Goal: Feedback & Contribution: Contribute content

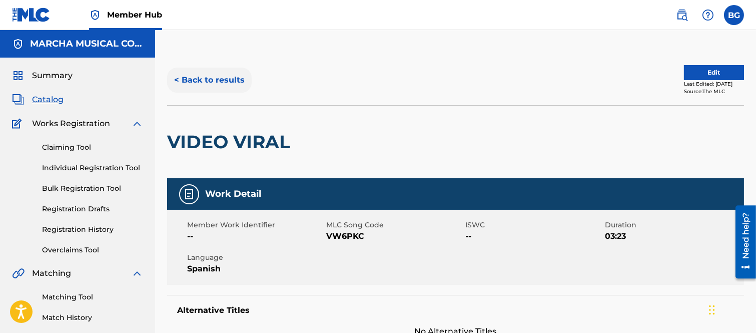
click at [178, 77] on button "< Back to results" at bounding box center [209, 80] width 85 height 25
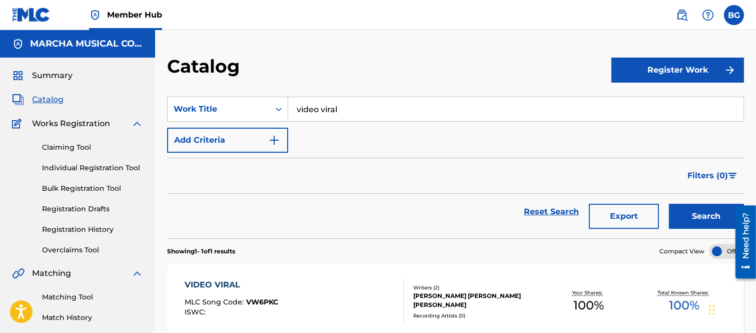
click at [356, 112] on input "video viral" at bounding box center [515, 109] width 455 height 24
type input "v"
drag, startPoint x: 337, startPoint y: 130, endPoint x: 446, endPoint y: 161, distance: 112.7
click at [337, 130] on strong "gracias" at bounding box center [333, 132] width 30 height 10
type input "todo gracias a ti"
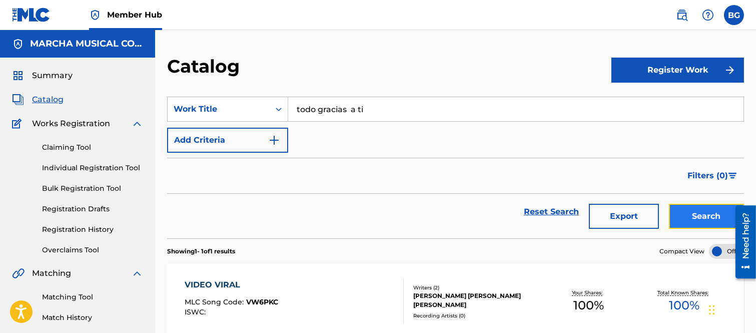
click at [694, 216] on button "Search" at bounding box center [706, 216] width 75 height 25
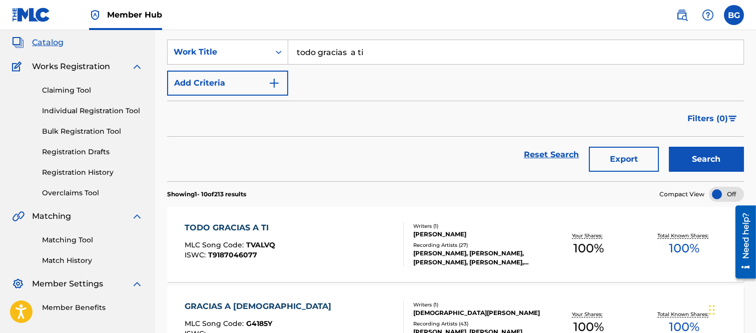
scroll to position [167, 0]
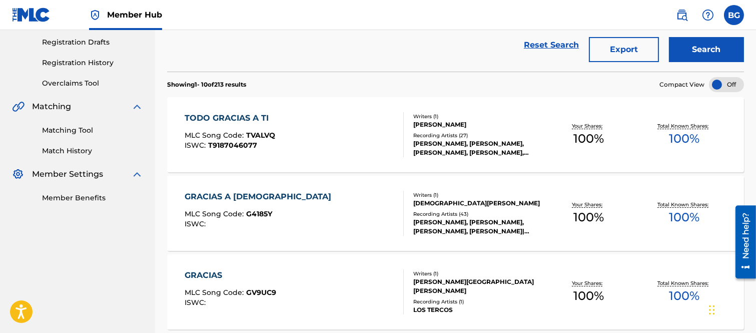
click at [213, 113] on div "TODO GRACIAS A TI" at bounding box center [230, 118] width 91 height 12
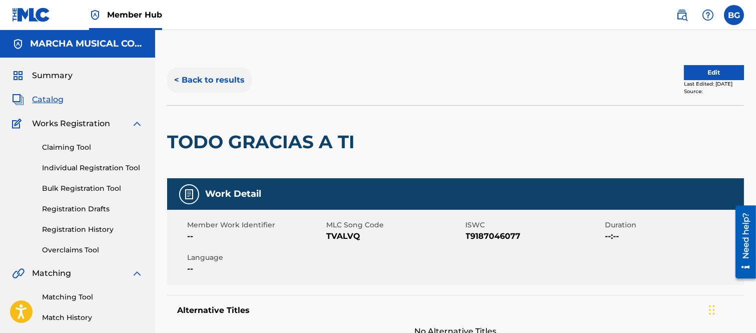
click at [177, 77] on button "< Back to results" at bounding box center [209, 80] width 85 height 25
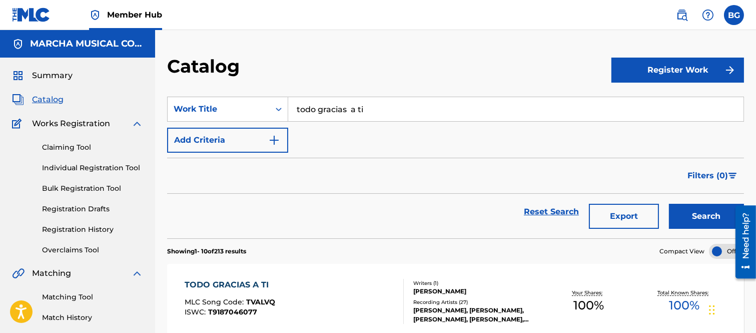
click at [388, 105] on input "todo gracias a ti" at bounding box center [515, 109] width 455 height 24
type input "t"
drag, startPoint x: 321, startPoint y: 129, endPoint x: 364, endPoint y: 145, distance: 46.1
click at [322, 131] on strong "derrito" at bounding box center [326, 132] width 29 height 10
type input "me derrito"
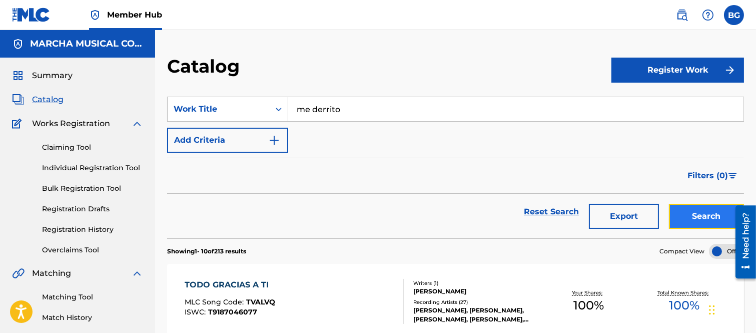
click at [699, 217] on button "Search" at bounding box center [706, 216] width 75 height 25
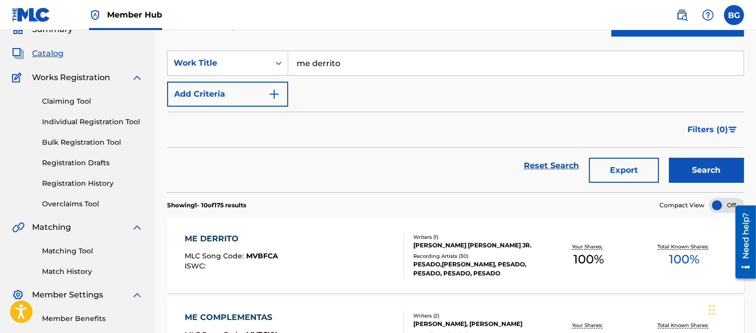
scroll to position [111, 0]
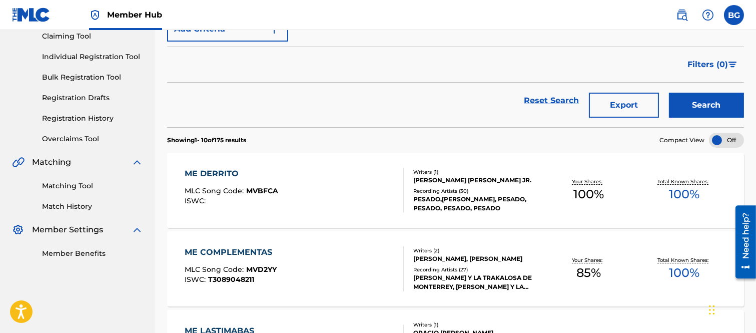
click at [223, 170] on div "ME DERRITO" at bounding box center [232, 174] width 94 height 12
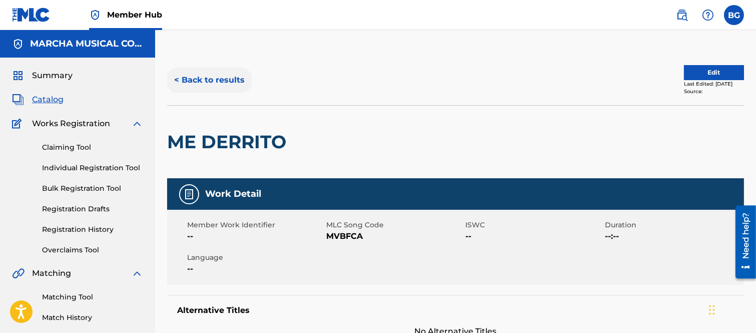
click at [179, 78] on button "< Back to results" at bounding box center [209, 80] width 85 height 25
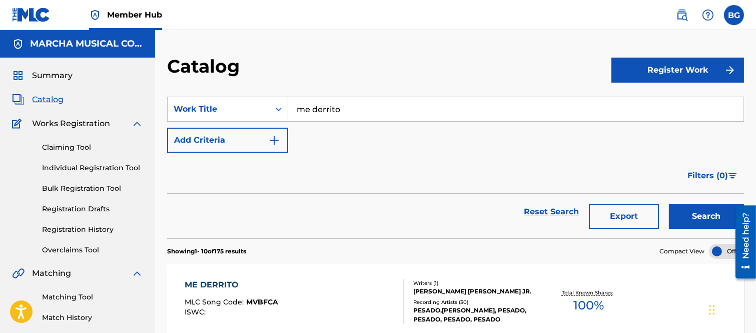
click at [354, 111] on input "me derrito" at bounding box center [515, 109] width 455 height 24
type input "m"
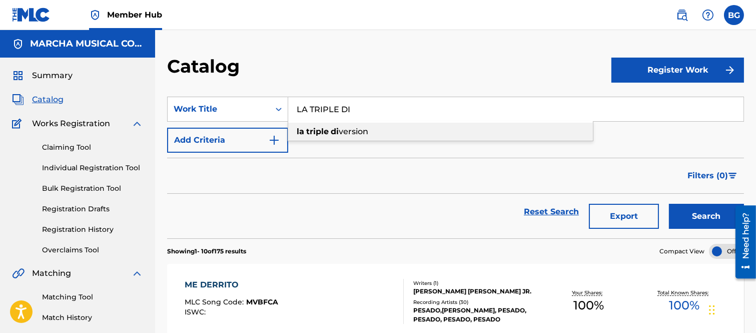
drag, startPoint x: 355, startPoint y: 129, endPoint x: 503, endPoint y: 179, distance: 156.1
click at [353, 130] on span "version" at bounding box center [354, 132] width 30 height 10
type input "la triple diversion"
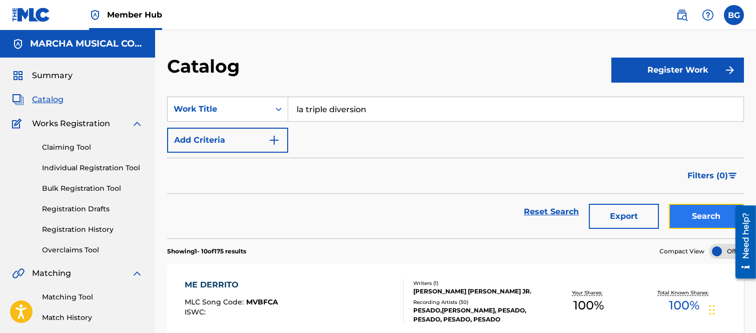
click at [691, 214] on button "Search" at bounding box center [706, 216] width 75 height 25
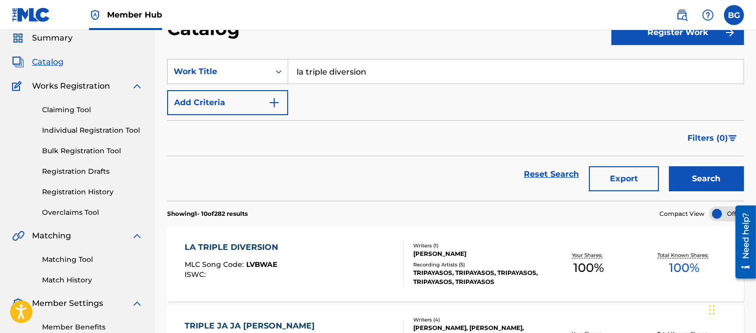
scroll to position [111, 0]
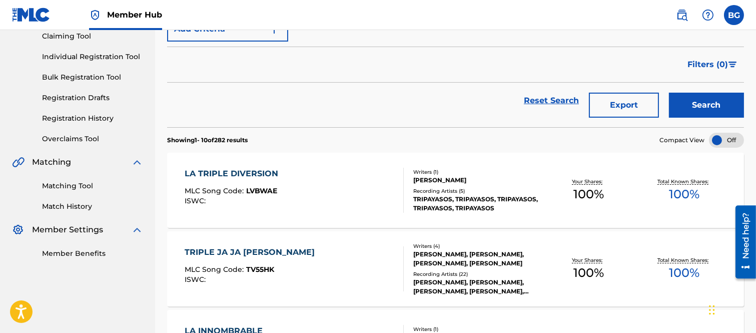
click at [216, 172] on div "LA TRIPLE DIVERSION" at bounding box center [234, 174] width 99 height 12
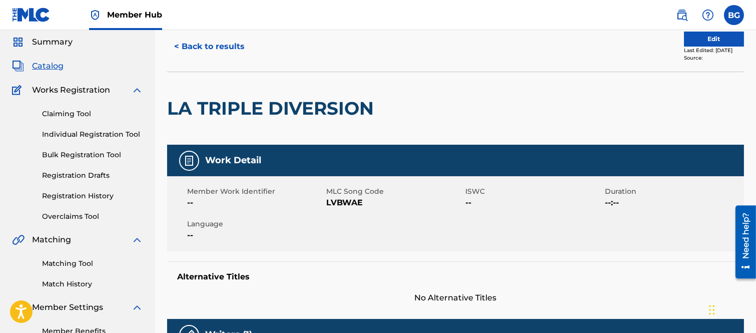
scroll to position [31, 0]
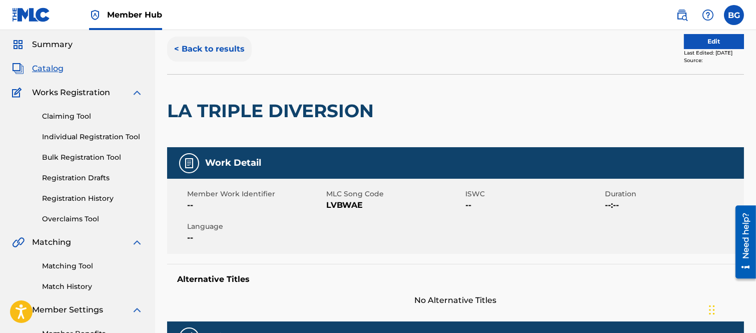
click at [177, 49] on button "< Back to results" at bounding box center [209, 49] width 85 height 25
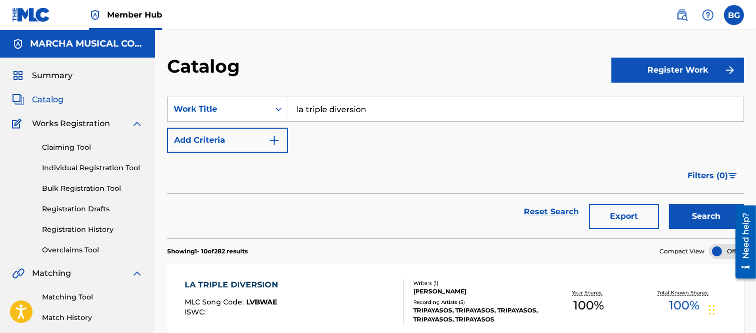
click at [384, 108] on input "la triple diversion" at bounding box center [515, 109] width 455 height 24
type input "l"
drag, startPoint x: 339, startPoint y: 131, endPoint x: 532, endPoint y: 157, distance: 194.3
click at [339, 131] on strong "quiero" at bounding box center [345, 132] width 27 height 10
type input "sin ti no quiero nada"
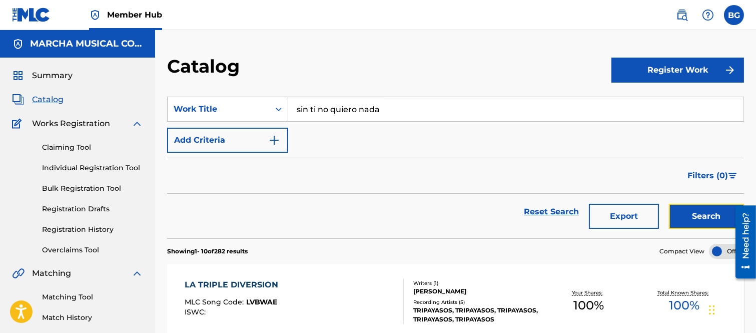
click at [689, 211] on button "Search" at bounding box center [706, 216] width 75 height 25
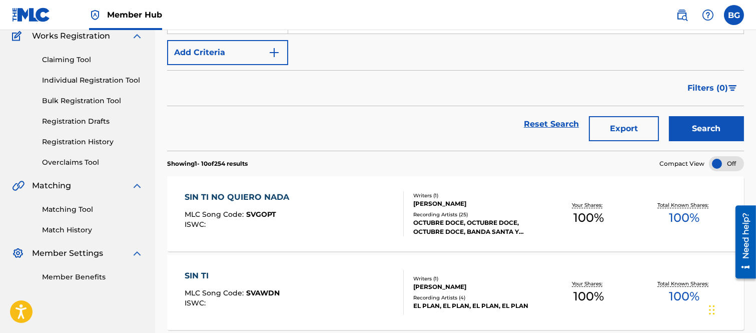
scroll to position [167, 0]
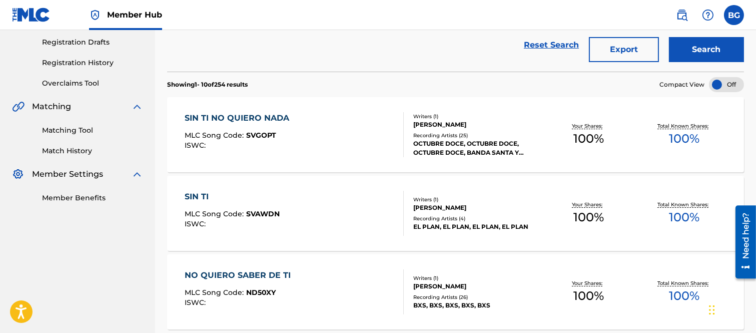
click at [228, 117] on div "SIN TI NO QUIERO NADA" at bounding box center [240, 118] width 110 height 12
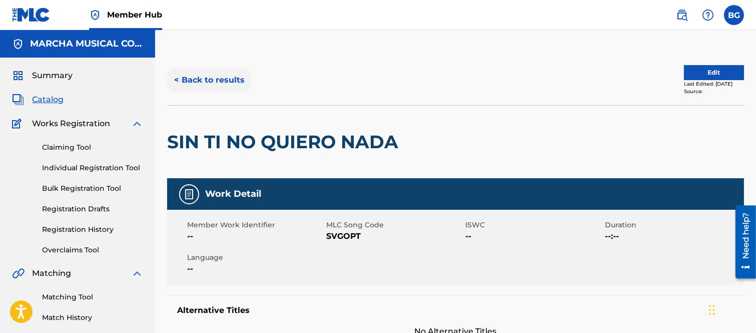
click at [179, 79] on button "< Back to results" at bounding box center [209, 80] width 85 height 25
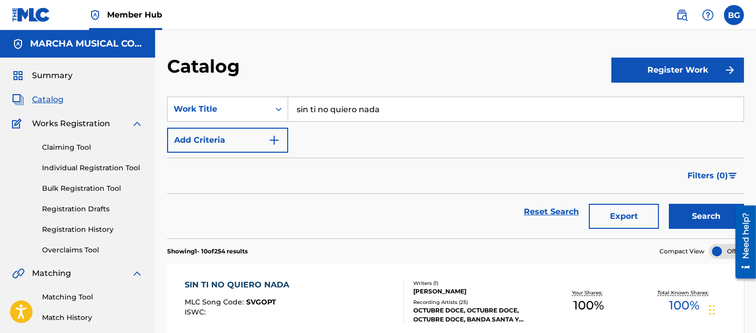
click at [403, 112] on input "sin ti no quiero nada" at bounding box center [515, 109] width 455 height 24
type input "s"
drag, startPoint x: 311, startPoint y: 130, endPoint x: 326, endPoint y: 131, distance: 15.5
click at [311, 129] on strong "soy" at bounding box center [318, 132] width 15 height 10
type input "asi soy"
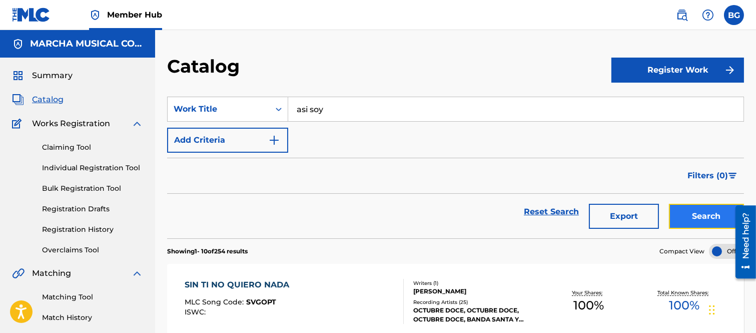
click at [683, 211] on button "Search" at bounding box center [706, 216] width 75 height 25
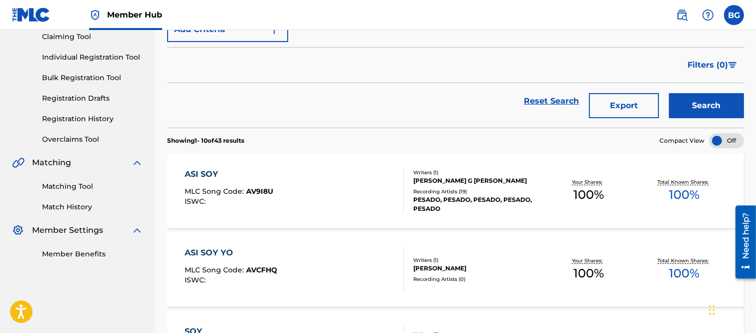
scroll to position [111, 0]
click at [76, 55] on link "Individual Registration Tool" at bounding box center [92, 57] width 101 height 11
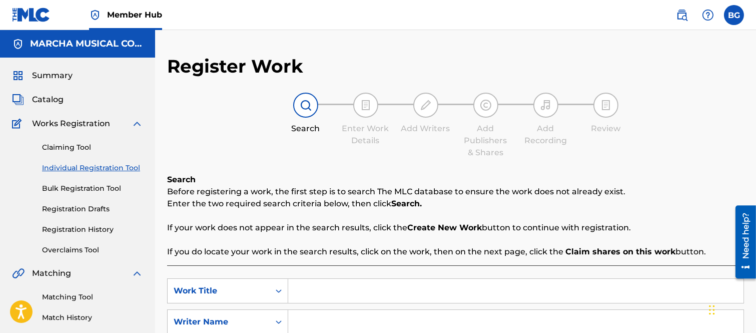
click at [336, 293] on input "Search Form" at bounding box center [515, 291] width 455 height 24
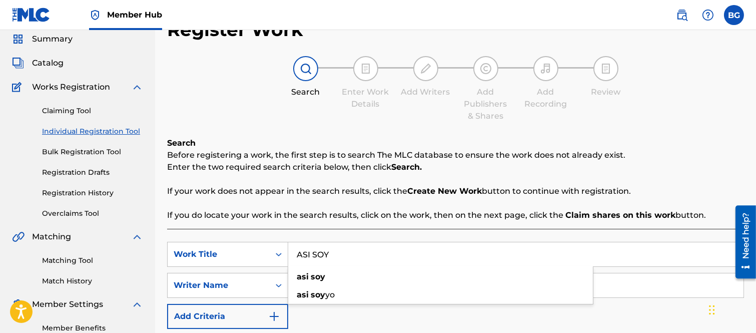
scroll to position [56, 0]
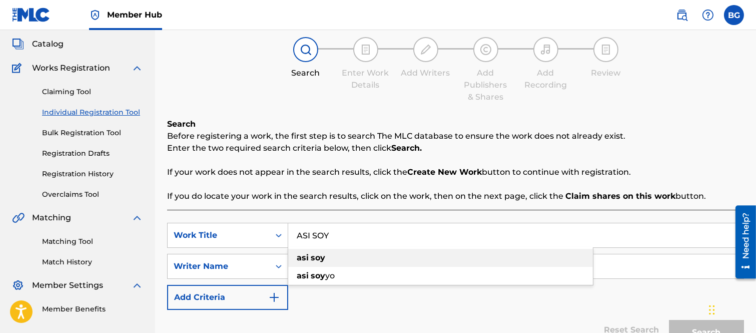
click at [311, 256] on strong "soy" at bounding box center [318, 258] width 15 height 10
type input "asi soy"
click at [304, 266] on input "Search Form" at bounding box center [515, 266] width 455 height 24
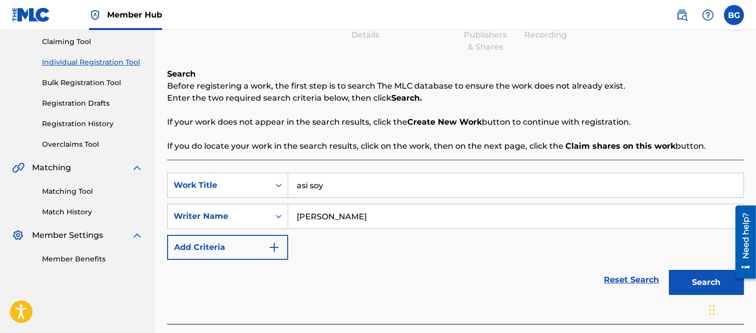
scroll to position [155, 0]
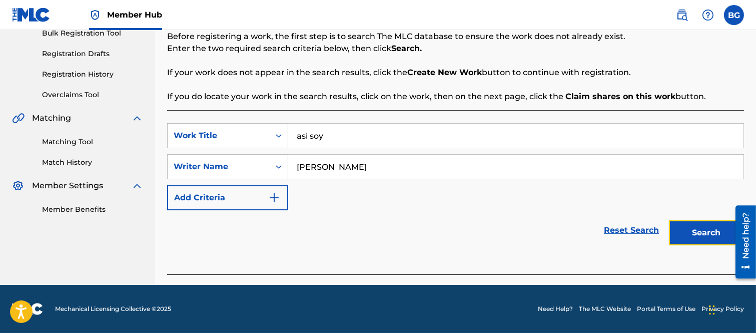
drag, startPoint x: 693, startPoint y: 231, endPoint x: 647, endPoint y: 221, distance: 46.5
click at [693, 230] on button "Search" at bounding box center [706, 232] width 75 height 25
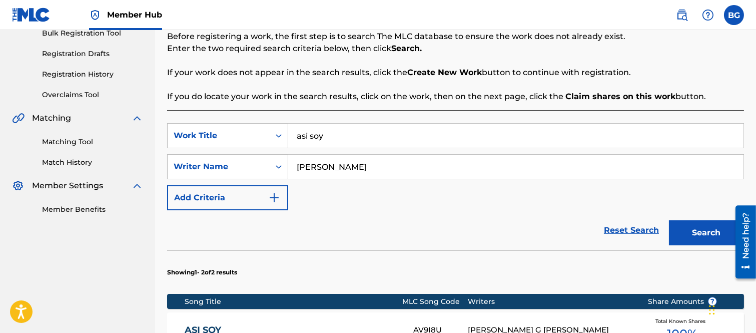
scroll to position [266, 0]
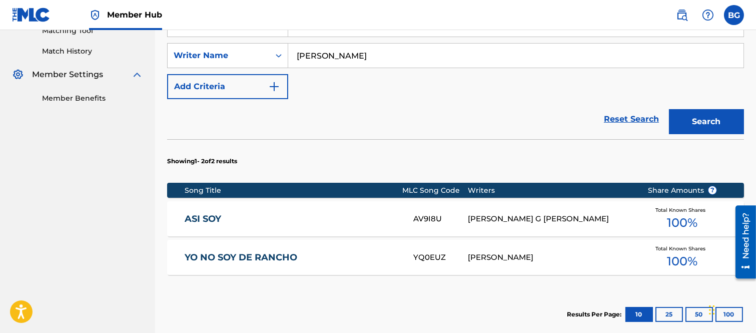
click at [367, 56] on input "[PERSON_NAME]" at bounding box center [515, 56] width 455 height 24
click at [369, 54] on input "[PERSON_NAME]" at bounding box center [515, 56] width 455 height 24
type input "[PERSON_NAME]"
click at [706, 119] on button "Search" at bounding box center [706, 121] width 75 height 25
click at [212, 218] on link "ASI SOY" at bounding box center [292, 219] width 215 height 12
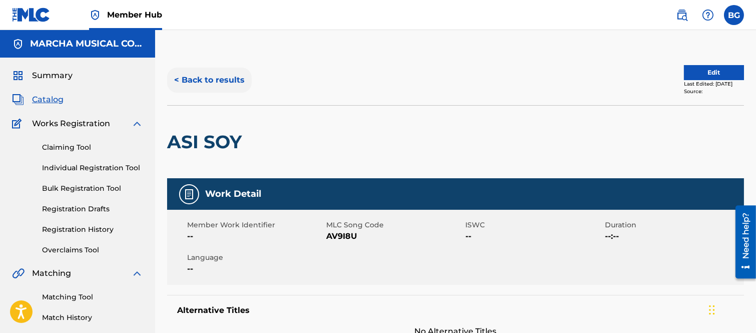
click at [175, 77] on button "< Back to results" at bounding box center [209, 80] width 85 height 25
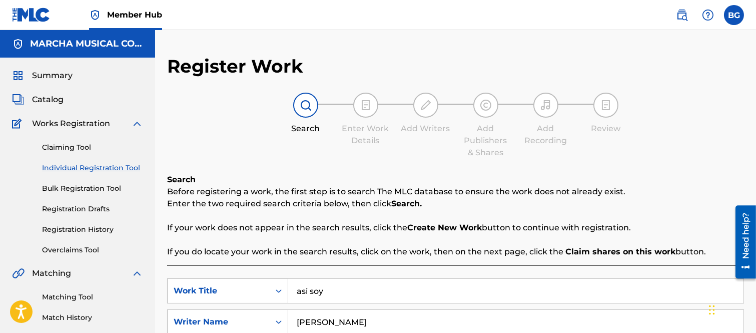
scroll to position [123, 0]
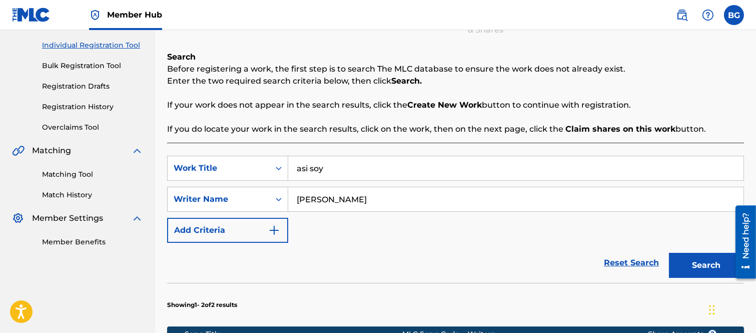
click at [348, 169] on input "asi soy" at bounding box center [515, 168] width 455 height 24
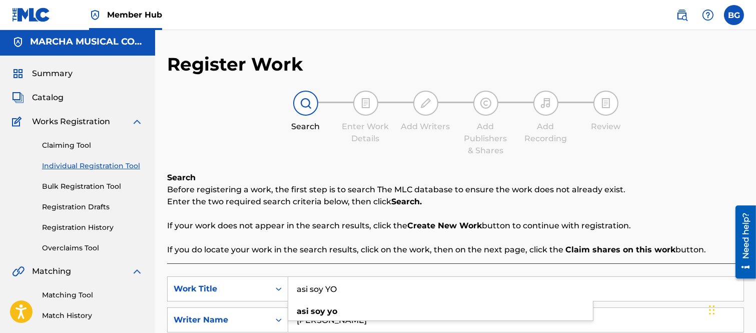
scroll to position [0, 0]
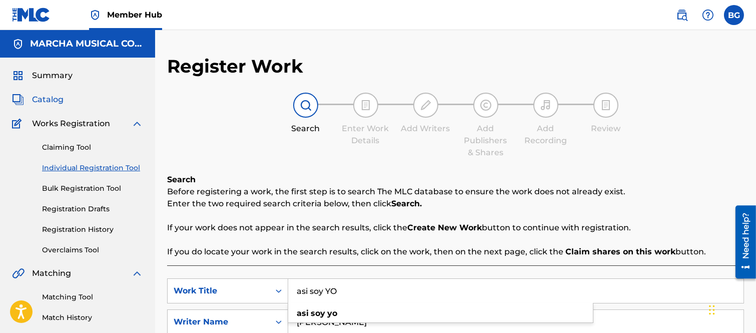
type input "asi soy YO"
click at [60, 97] on span "Catalog" at bounding box center [48, 100] width 32 height 12
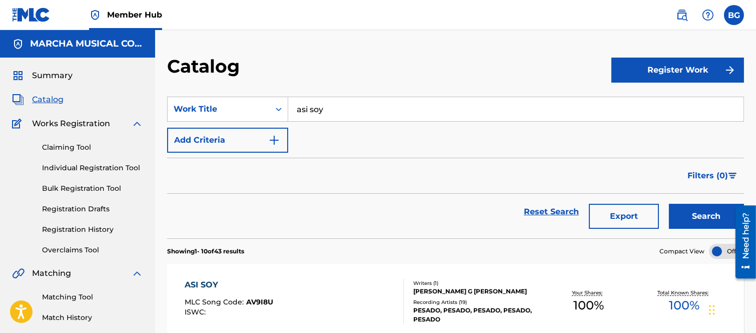
click at [334, 108] on input "asi soy" at bounding box center [515, 109] width 455 height 24
click at [314, 126] on div "asi soy yo" at bounding box center [440, 132] width 305 height 18
type input "asi soy yo"
click at [695, 215] on button "Search" at bounding box center [706, 216] width 75 height 25
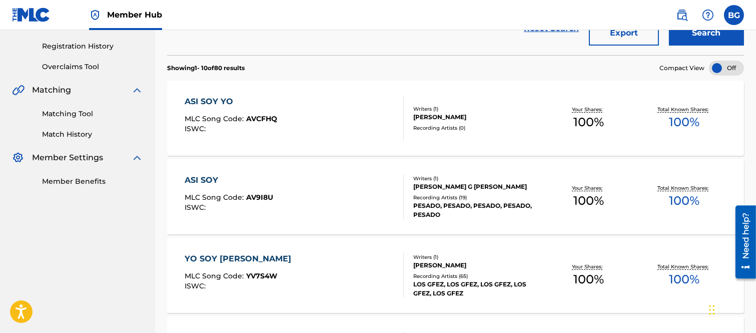
scroll to position [111, 0]
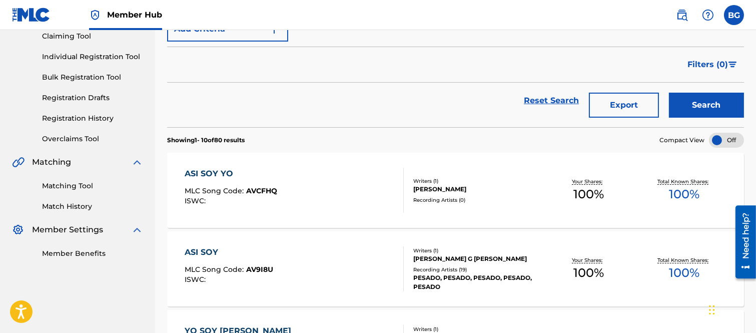
click at [220, 172] on div "ASI SOY YO" at bounding box center [231, 174] width 93 height 12
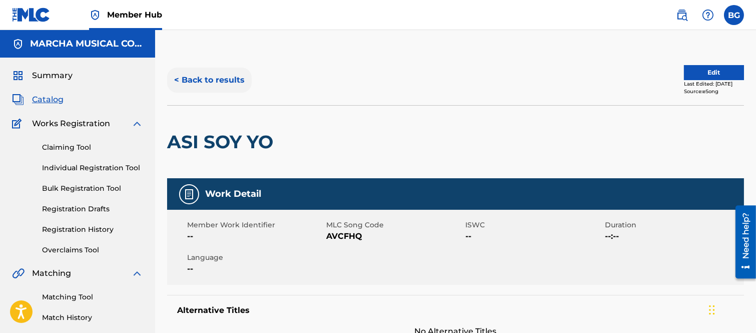
click at [178, 79] on button "< Back to results" at bounding box center [209, 80] width 85 height 25
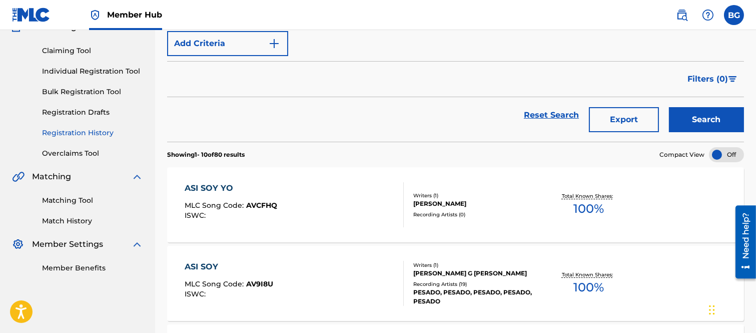
scroll to position [111, 0]
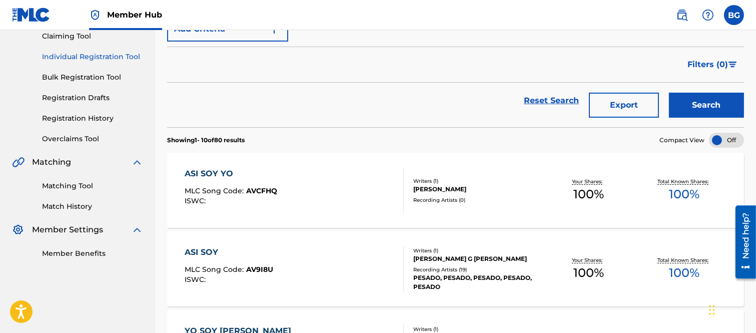
click at [67, 56] on link "Individual Registration Tool" at bounding box center [92, 57] width 101 height 11
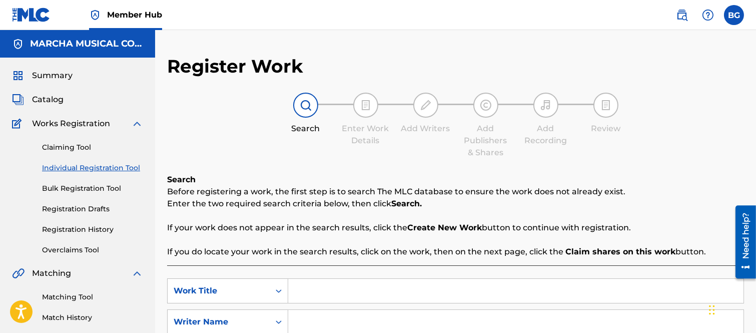
click at [321, 292] on input "Search Form" at bounding box center [515, 291] width 455 height 24
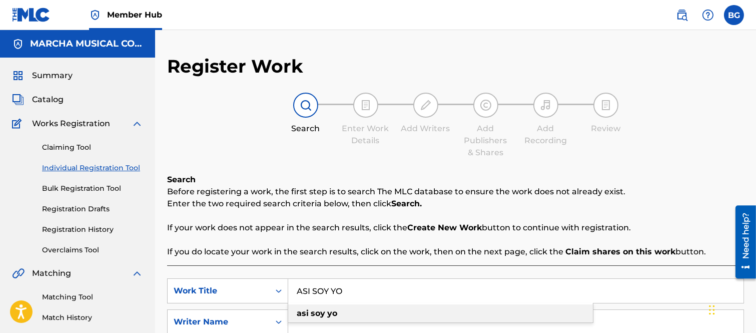
click at [332, 314] on strong "yo" at bounding box center [332, 313] width 10 height 10
type input "asi soy yo"
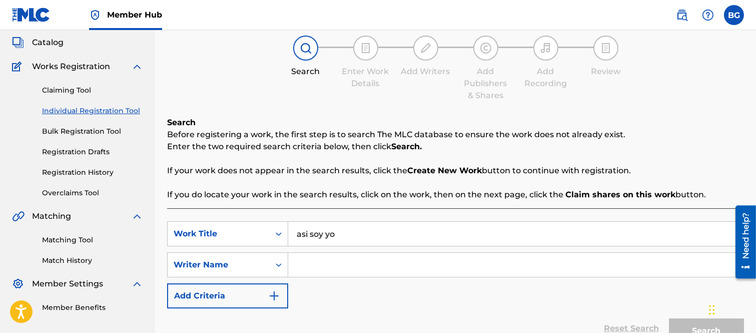
scroll to position [111, 0]
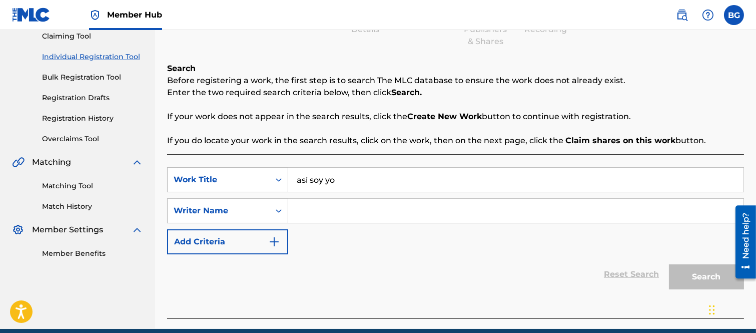
click at [331, 218] on input "Search Form" at bounding box center [515, 211] width 455 height 24
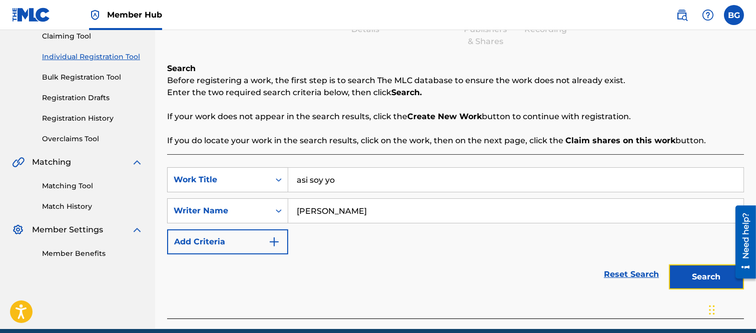
drag, startPoint x: 701, startPoint y: 272, endPoint x: 537, endPoint y: 209, distance: 176.2
click at [702, 272] on button "Search" at bounding box center [706, 276] width 75 height 25
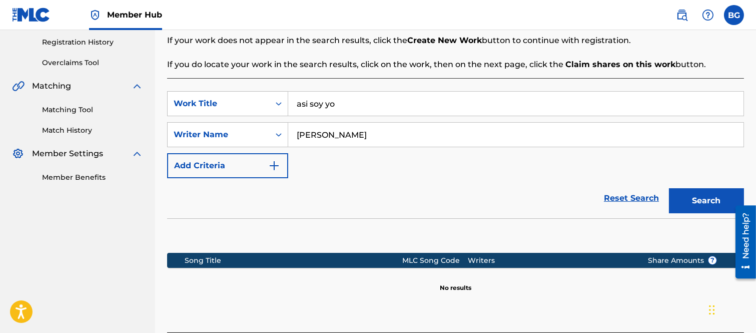
scroll to position [270, 0]
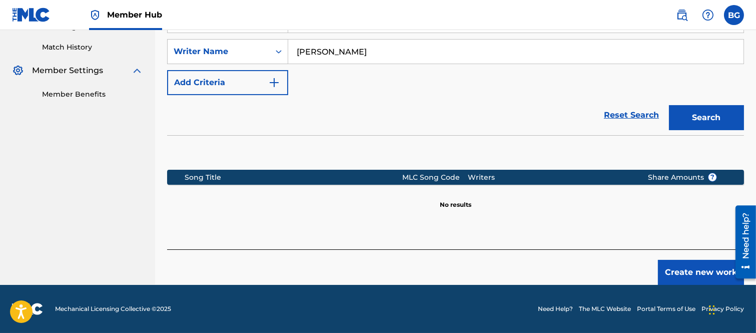
click at [367, 53] on input "[PERSON_NAME]" at bounding box center [515, 52] width 455 height 24
type input "[PERSON_NAME]"
click at [698, 112] on button "Search" at bounding box center [706, 117] width 75 height 25
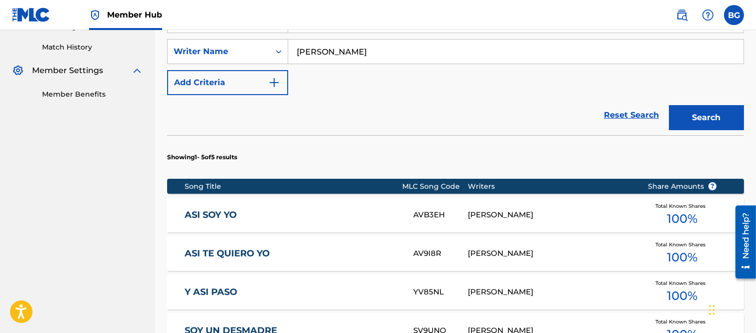
click at [222, 214] on link "ASI SOY YO" at bounding box center [292, 215] width 215 height 12
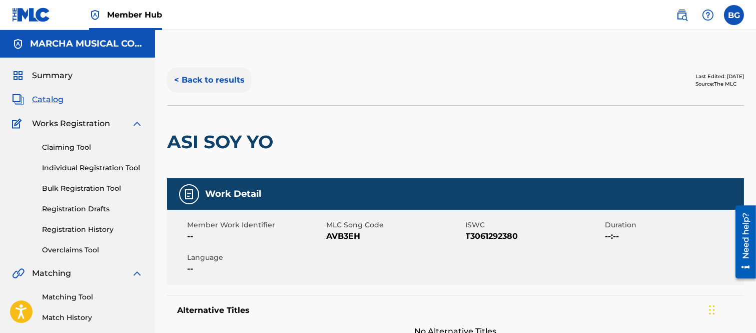
click at [176, 77] on button "< Back to results" at bounding box center [209, 80] width 85 height 25
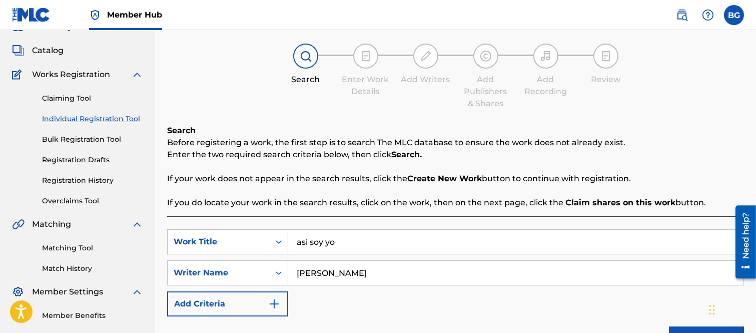
scroll to position [111, 0]
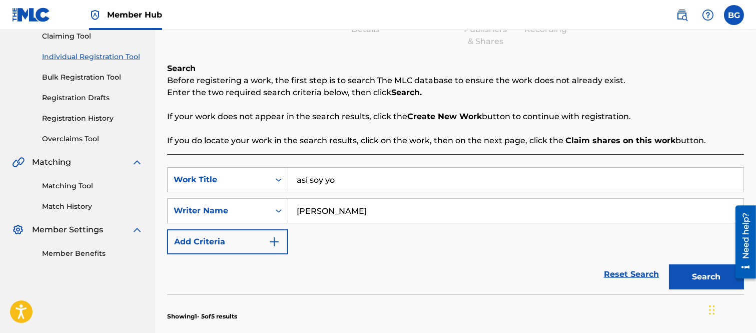
click at [355, 181] on input "asi soy yo" at bounding box center [515, 180] width 455 height 24
type input "a"
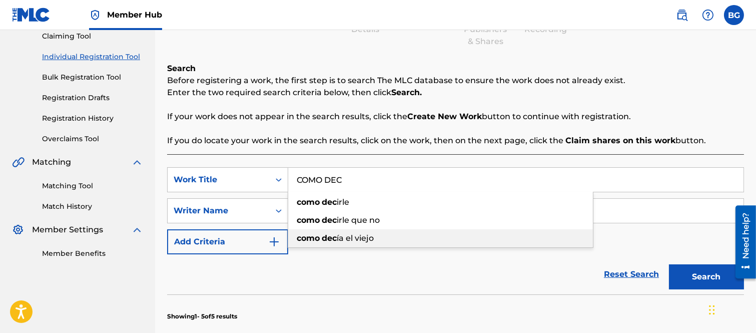
click at [334, 238] on strong "dec" at bounding box center [329, 238] width 15 height 10
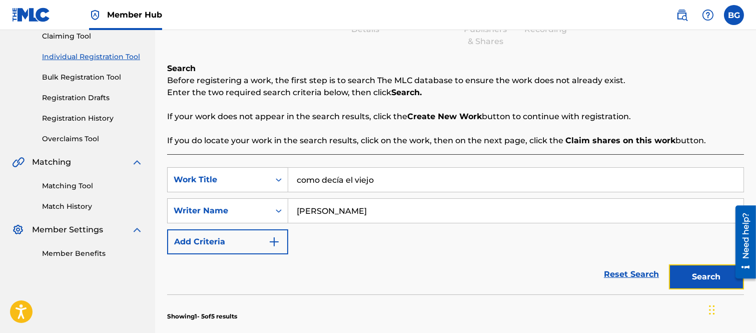
drag, startPoint x: 689, startPoint y: 272, endPoint x: 658, endPoint y: 252, distance: 37.2
click at [689, 272] on button "Search" at bounding box center [706, 276] width 75 height 25
click at [385, 175] on input "como decía el viejo" at bounding box center [515, 180] width 455 height 24
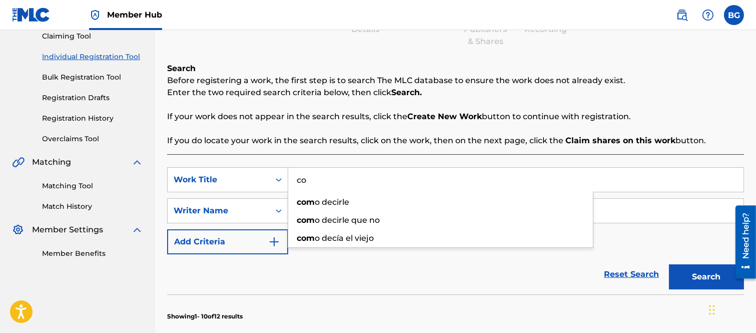
type input "c"
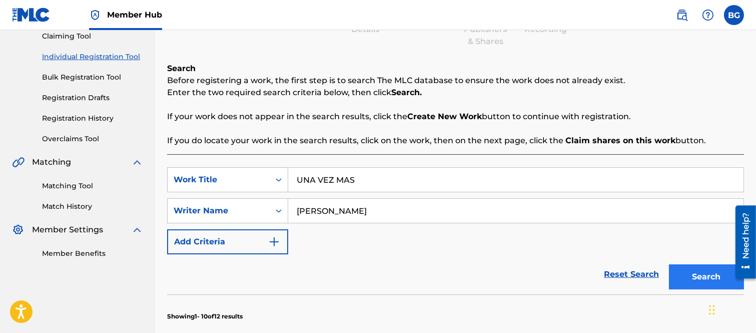
type input "UNA VEZ MAS"
click at [689, 268] on button "Search" at bounding box center [706, 276] width 75 height 25
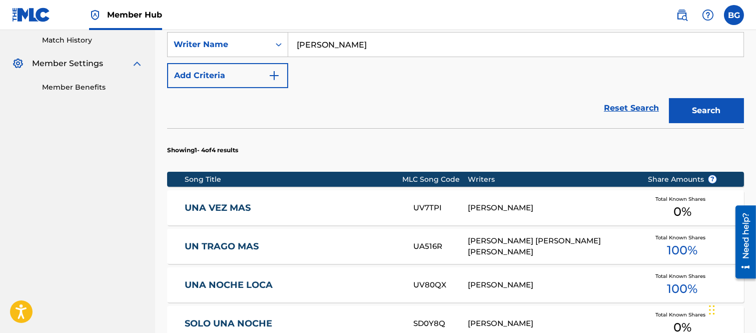
scroll to position [278, 0]
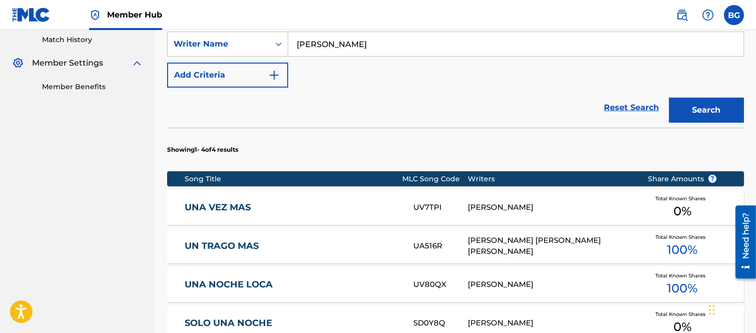
click at [230, 205] on link "UNA VEZ MAS" at bounding box center [292, 208] width 215 height 12
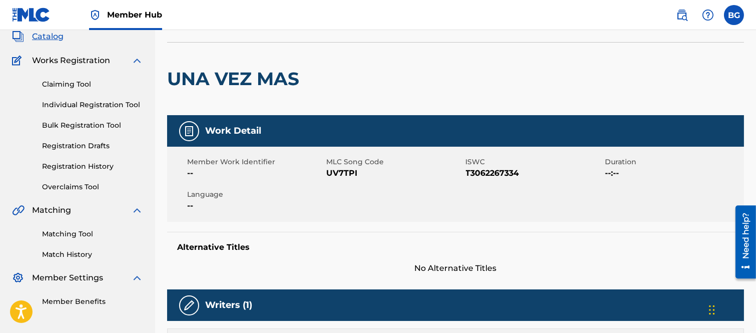
scroll to position [31, 0]
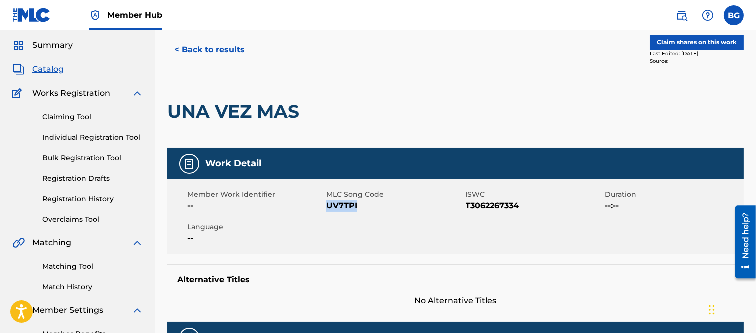
drag, startPoint x: 327, startPoint y: 204, endPoint x: 357, endPoint y: 209, distance: 30.4
click at [357, 209] on span "UV7TPI" at bounding box center [394, 206] width 137 height 12
copy span "UV7TPI"
click at [414, 82] on div at bounding box center [370, 111] width 133 height 73
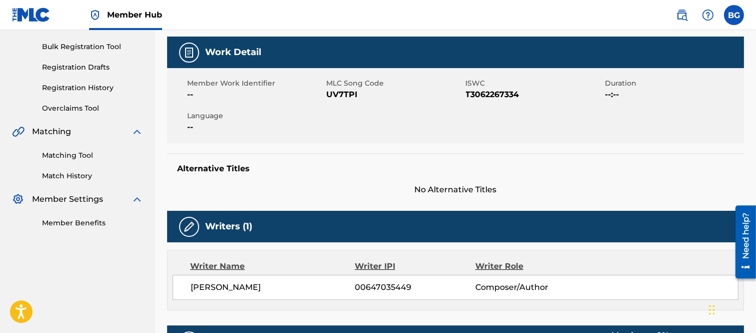
scroll to position [0, 0]
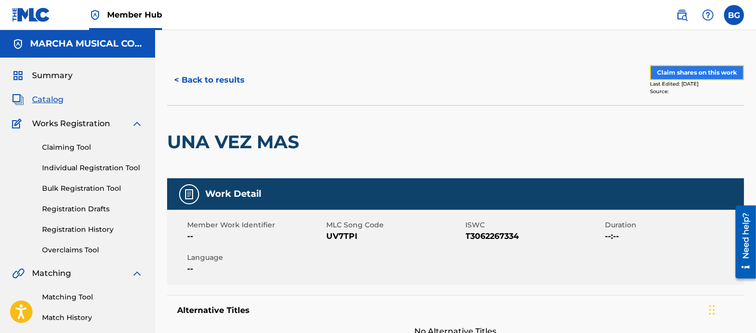
click at [676, 67] on button "Claim shares on this work" at bounding box center [697, 72] width 94 height 15
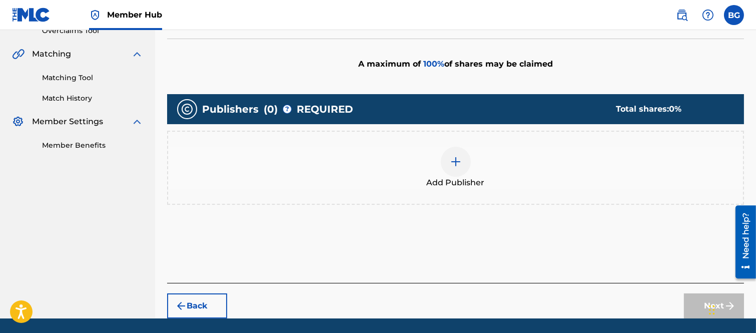
scroll to position [222, 0]
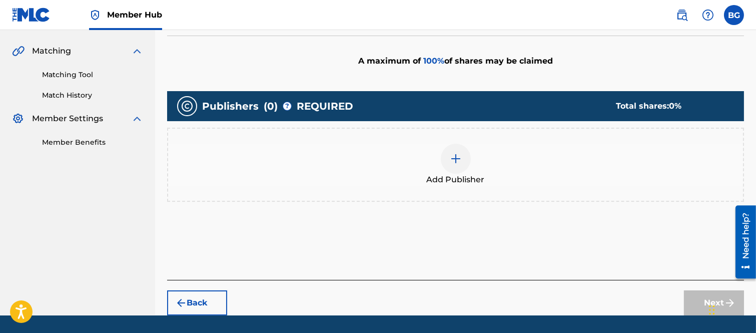
click at [457, 154] on img at bounding box center [456, 159] width 12 height 12
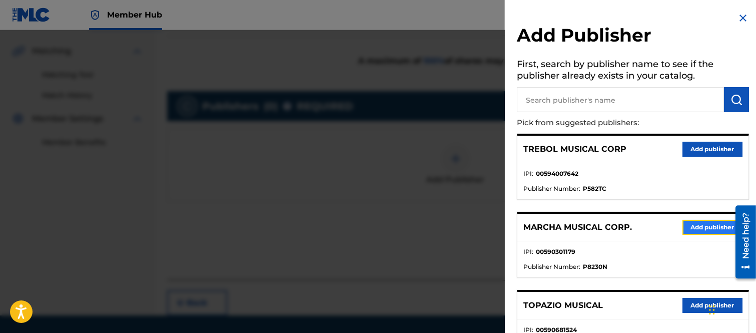
click at [692, 223] on button "Add publisher" at bounding box center [712, 227] width 60 height 15
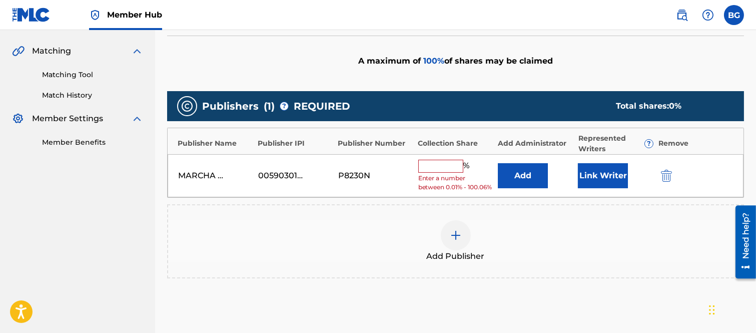
click at [441, 165] on input "text" at bounding box center [440, 166] width 45 height 13
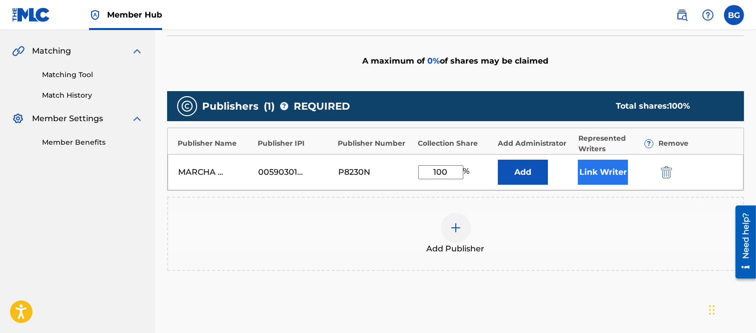
type input "100"
click at [596, 169] on button "Link Writer" at bounding box center [603, 172] width 50 height 25
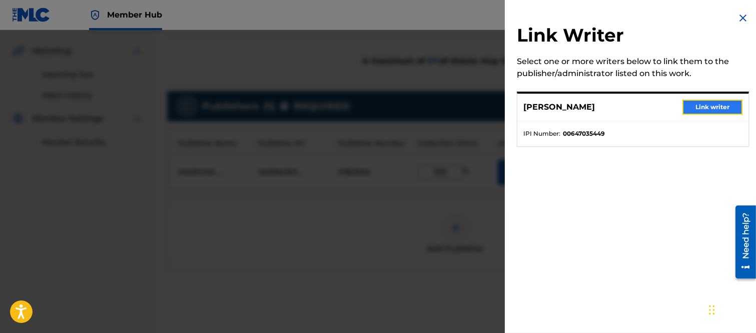
click at [692, 104] on button "Link writer" at bounding box center [712, 107] width 60 height 15
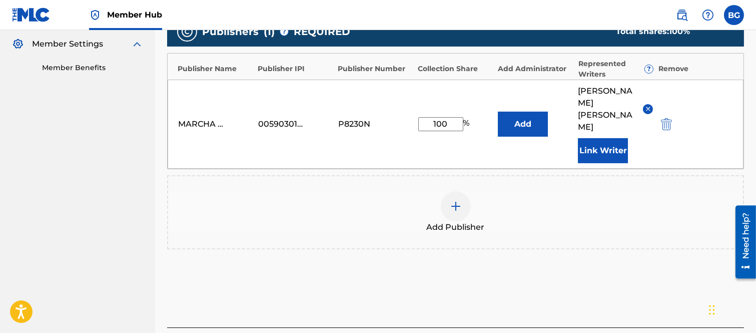
scroll to position [362, 0]
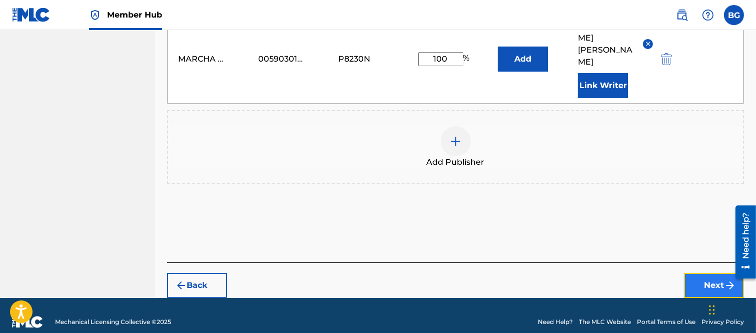
click at [702, 273] on button "Next" at bounding box center [714, 285] width 60 height 25
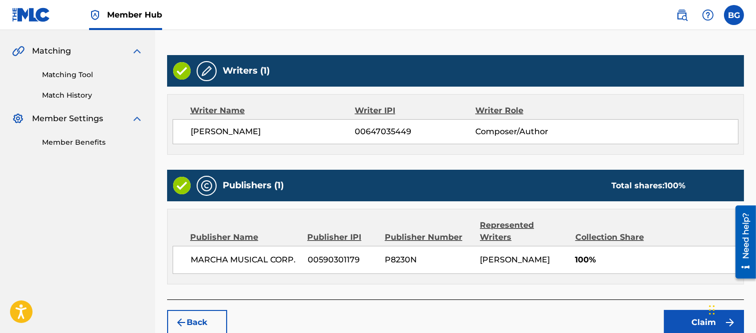
scroll to position [272, 0]
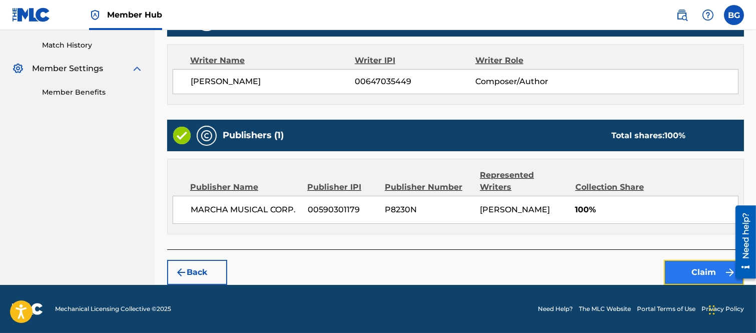
click at [703, 268] on button "Claim" at bounding box center [704, 272] width 80 height 25
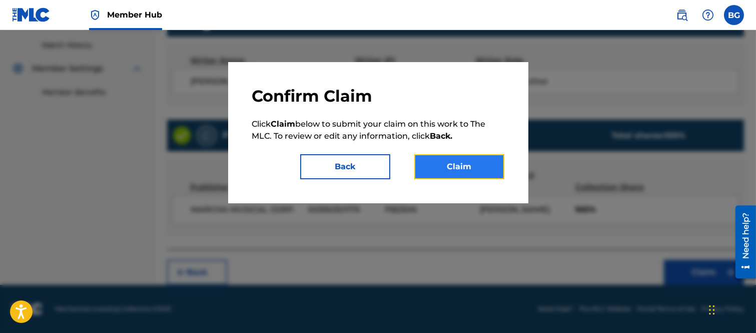
click at [464, 160] on button "Claim" at bounding box center [459, 166] width 90 height 25
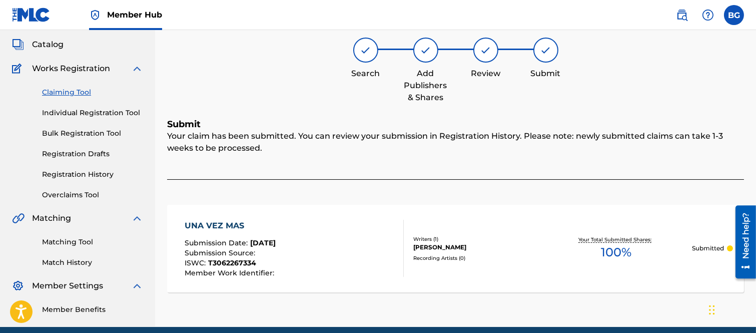
scroll to position [0, 0]
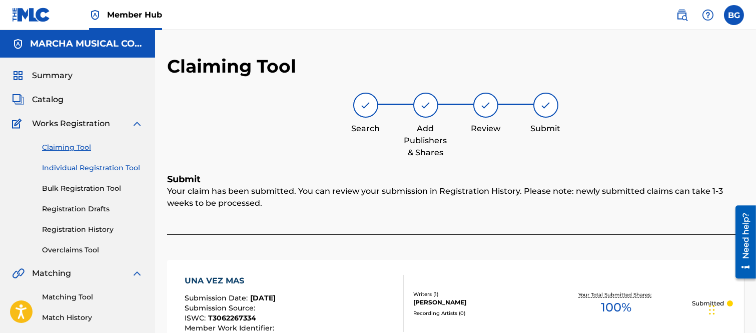
click at [73, 164] on link "Individual Registration Tool" at bounding box center [92, 168] width 101 height 11
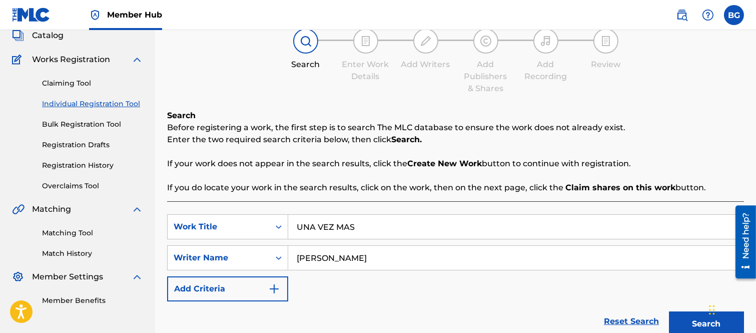
scroll to position [111, 0]
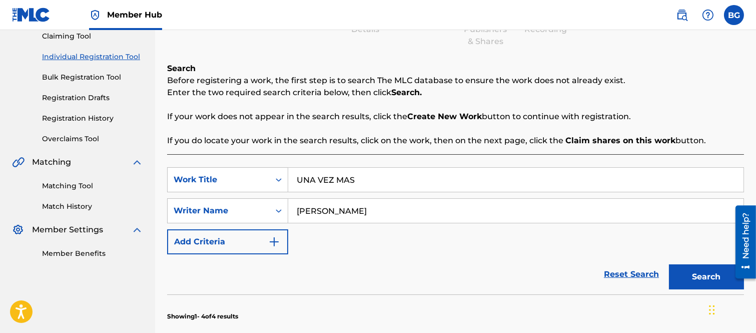
click at [372, 176] on input "UNA VEZ MAS" at bounding box center [515, 180] width 455 height 24
type input "U"
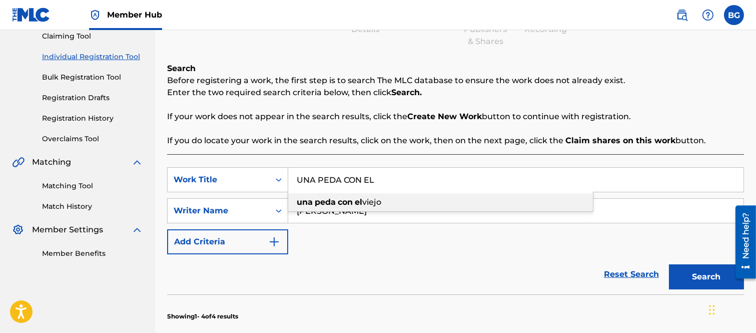
click at [364, 200] on span "viejo" at bounding box center [371, 202] width 19 height 10
type input "una peda con el viejo"
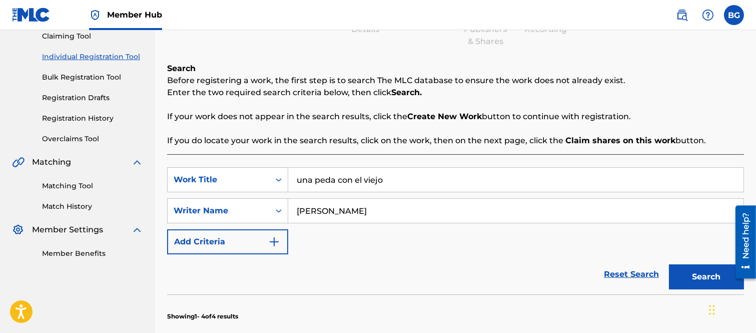
click at [415, 211] on input "[PERSON_NAME]" at bounding box center [515, 211] width 455 height 24
type input "A"
type input "[PERSON_NAME]"
drag, startPoint x: 686, startPoint y: 272, endPoint x: 648, endPoint y: 257, distance: 40.7
click at [686, 272] on button "Search" at bounding box center [706, 276] width 75 height 25
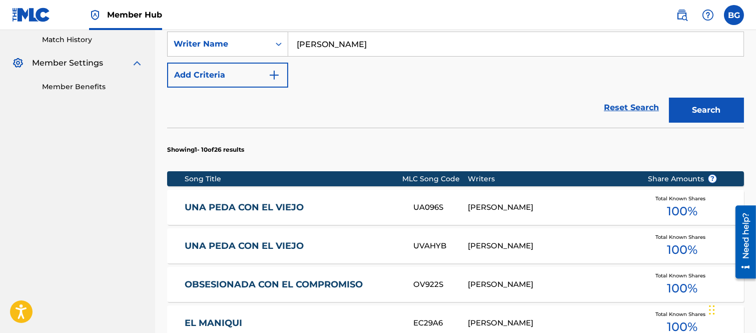
scroll to position [333, 0]
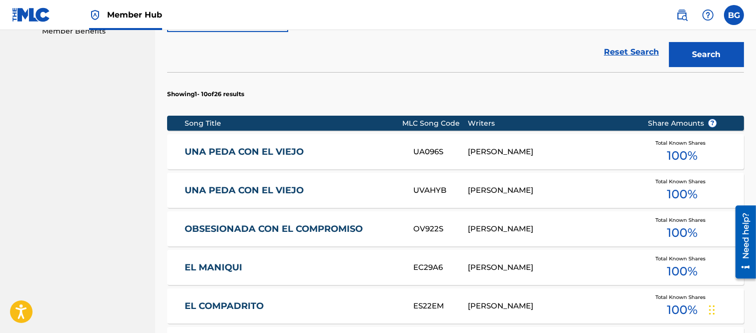
click at [216, 188] on link "UNA PEDA CON EL VIEJO" at bounding box center [292, 191] width 215 height 12
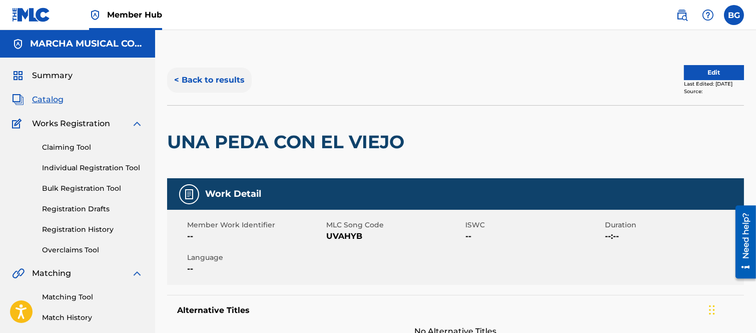
click at [178, 78] on button "< Back to results" at bounding box center [209, 80] width 85 height 25
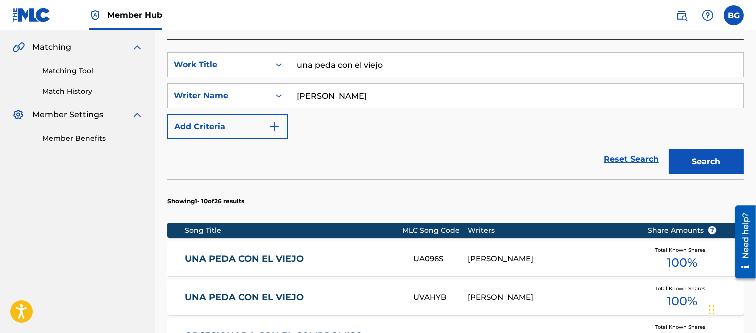
scroll to position [345, 0]
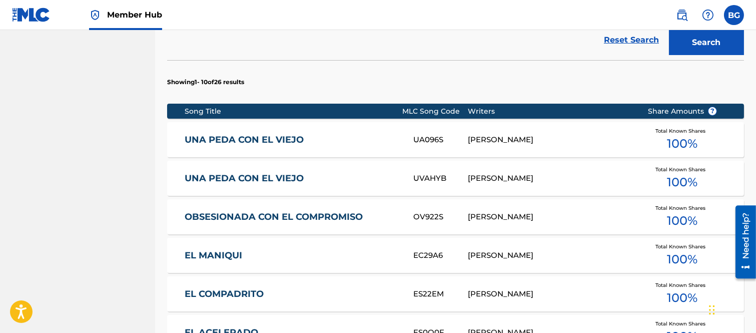
click at [206, 137] on link "UNA PEDA CON EL VIEJO" at bounding box center [292, 140] width 215 height 12
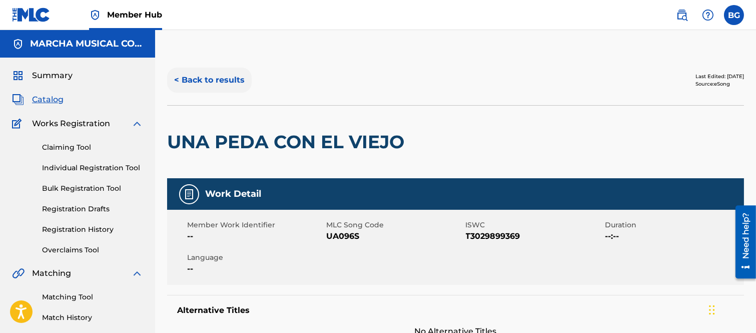
click at [177, 78] on button "< Back to results" at bounding box center [209, 80] width 85 height 25
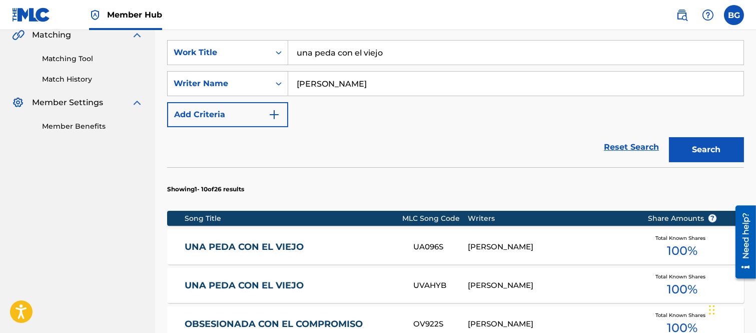
scroll to position [345, 0]
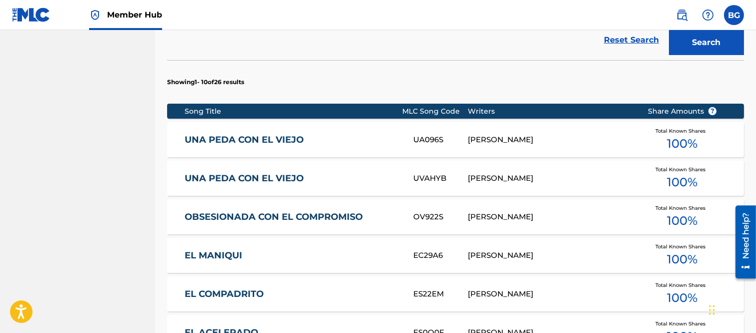
click at [244, 179] on link "UNA PEDA CON EL VIEJO" at bounding box center [292, 179] width 215 height 12
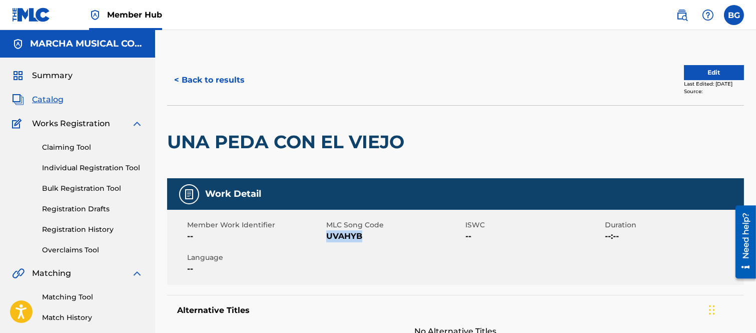
drag, startPoint x: 326, startPoint y: 233, endPoint x: 360, endPoint y: 237, distance: 34.2
click at [360, 237] on span "UVAHYB" at bounding box center [394, 236] width 137 height 12
copy span "UVAHYB"
click at [178, 77] on button "< Back to results" at bounding box center [209, 80] width 85 height 25
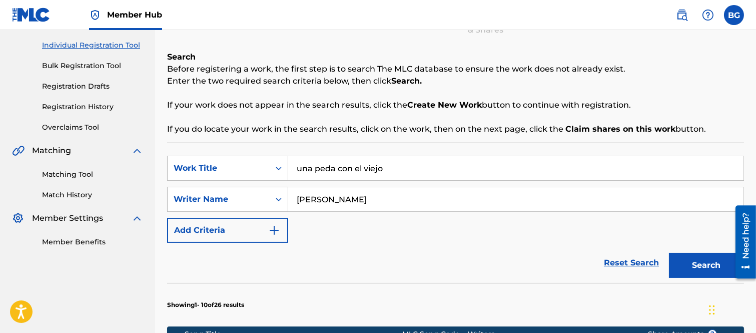
drag, startPoint x: 419, startPoint y: 164, endPoint x: 413, endPoint y: 168, distance: 6.5
click at [412, 167] on input "una peda con el viejo" at bounding box center [515, 168] width 455 height 24
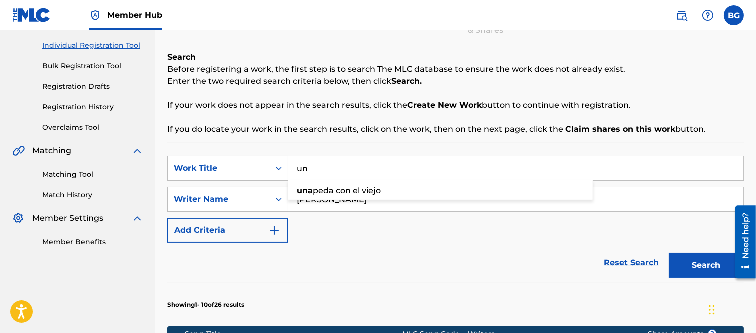
type input "u"
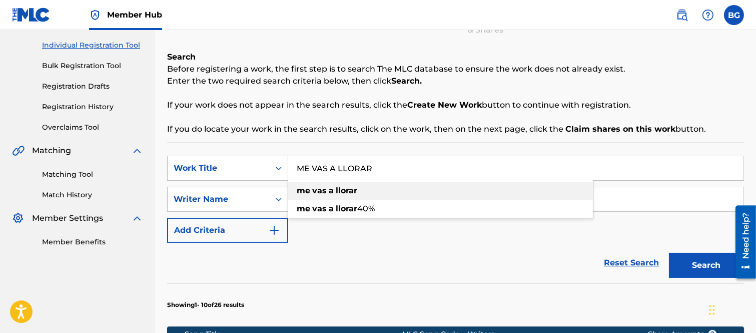
drag, startPoint x: 339, startPoint y: 191, endPoint x: 365, endPoint y: 116, distance: 78.9
click at [339, 188] on strong "llorar" at bounding box center [347, 191] width 22 height 10
type input "me vas a llorar"
drag, startPoint x: 344, startPoint y: 191, endPoint x: 339, endPoint y: 205, distance: 14.9
click at [343, 191] on strong "llorar" at bounding box center [347, 191] width 22 height 10
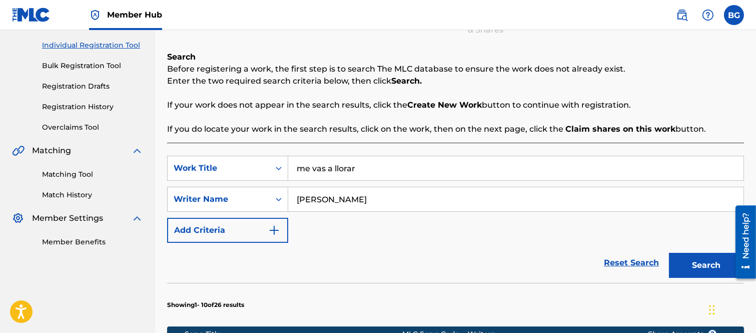
drag, startPoint x: 411, startPoint y: 201, endPoint x: 411, endPoint y: 192, distance: 9.0
click at [411, 200] on input "[PERSON_NAME]" at bounding box center [515, 199] width 455 height 24
drag, startPoint x: 689, startPoint y: 257, endPoint x: 671, endPoint y: 254, distance: 18.3
click at [689, 258] on button "Search" at bounding box center [706, 265] width 75 height 25
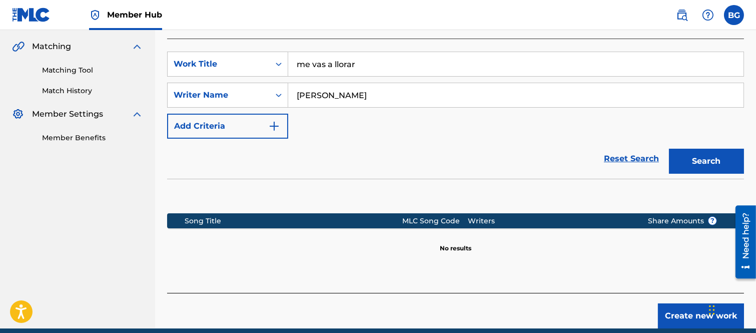
scroll to position [234, 0]
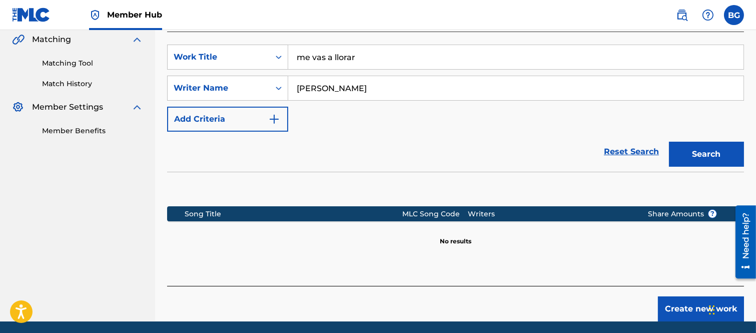
drag, startPoint x: 371, startPoint y: 86, endPoint x: 369, endPoint y: 90, distance: 5.1
click at [369, 89] on input "[PERSON_NAME]" at bounding box center [515, 88] width 455 height 24
click at [424, 87] on input "[PERSON_NAME]" at bounding box center [515, 88] width 455 height 24
type input "[PERSON_NAME]"
click at [709, 153] on button "Search" at bounding box center [706, 154] width 75 height 25
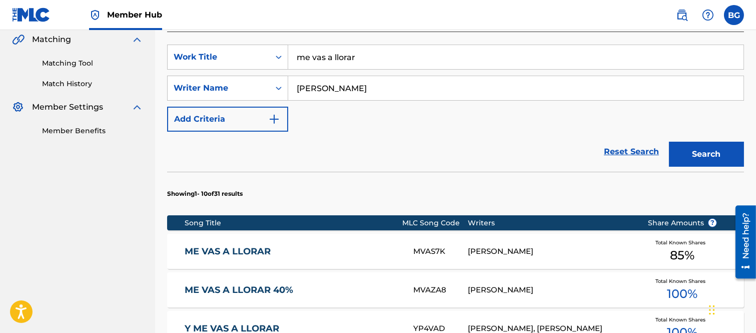
scroll to position [289, 0]
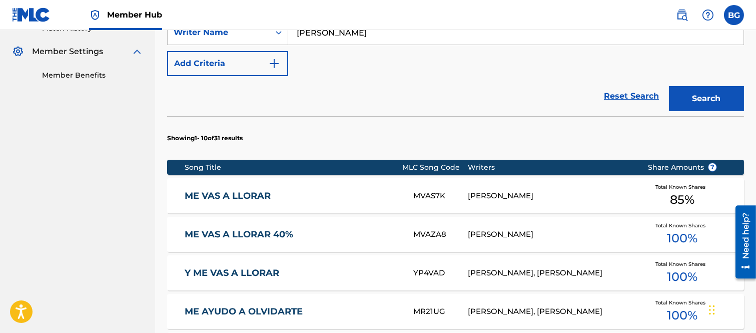
click at [242, 194] on link "ME VAS A LLORAR" at bounding box center [292, 196] width 215 height 12
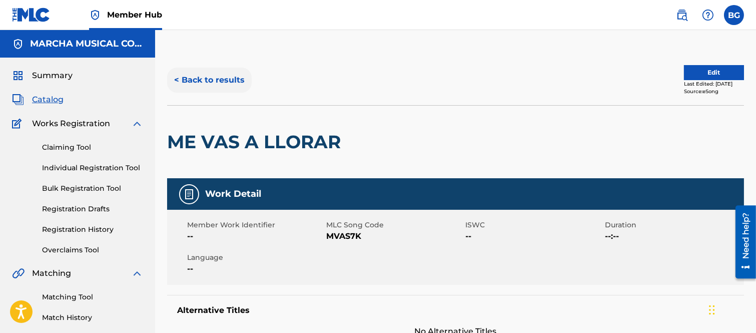
click at [177, 77] on button "< Back to results" at bounding box center [209, 80] width 85 height 25
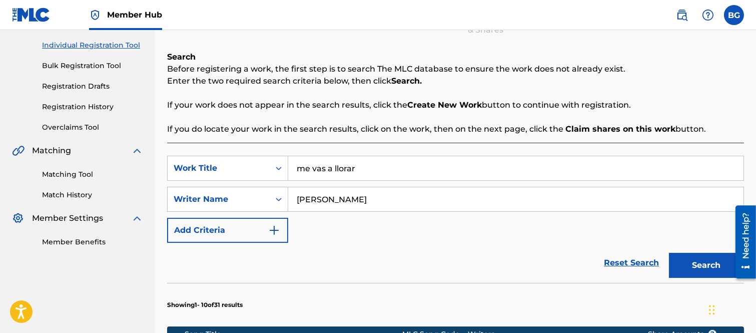
scroll to position [289, 0]
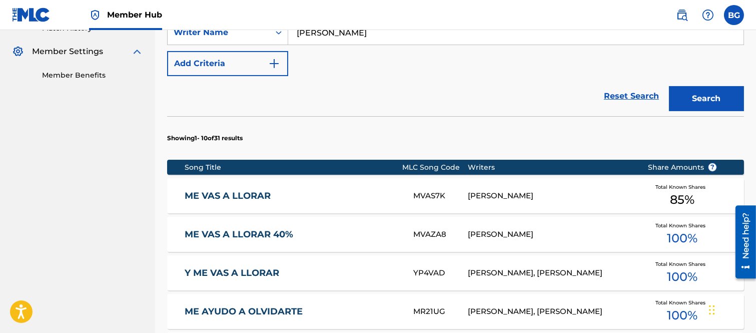
click at [210, 233] on link "ME VAS A LLORAR 40%" at bounding box center [292, 235] width 215 height 12
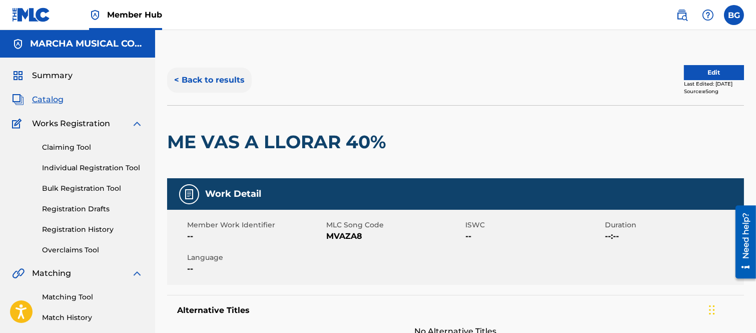
click at [178, 79] on button "< Back to results" at bounding box center [209, 80] width 85 height 25
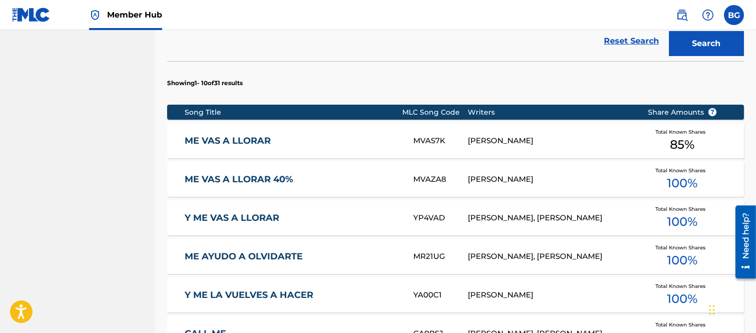
scroll to position [345, 0]
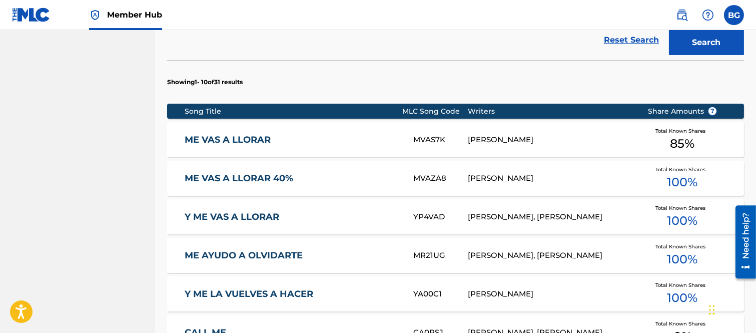
click at [224, 137] on link "ME VAS A LLORAR" at bounding box center [292, 140] width 215 height 12
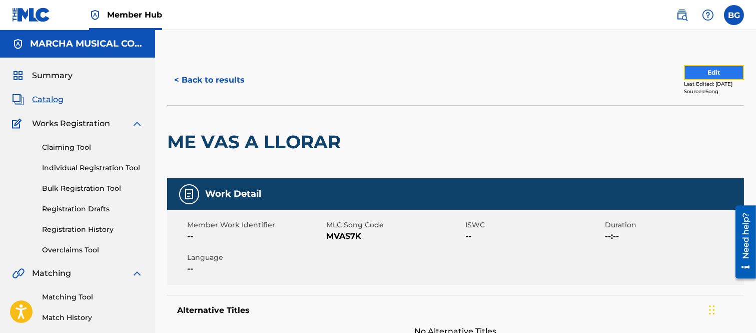
click at [706, 72] on button "Edit" at bounding box center [714, 72] width 60 height 15
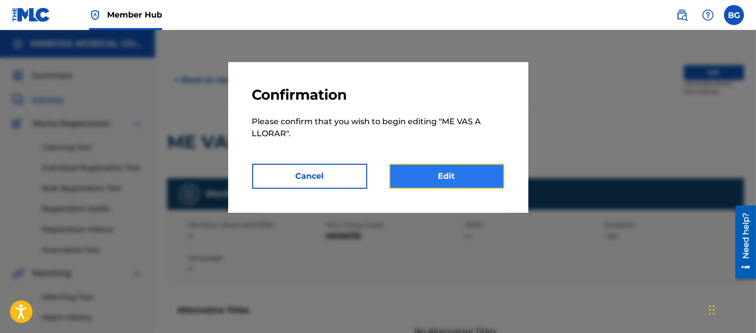
click at [462, 169] on link "Edit" at bounding box center [446, 176] width 115 height 25
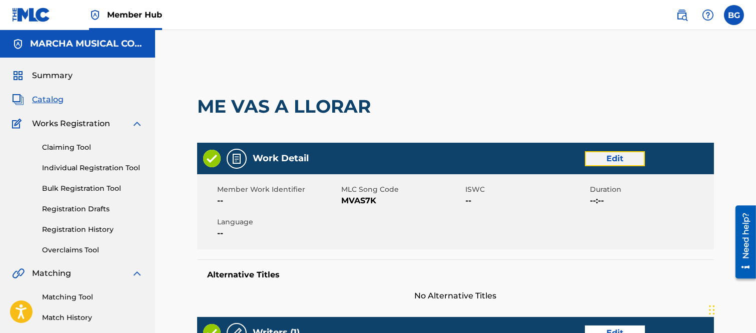
click at [613, 156] on link "Edit" at bounding box center [615, 158] width 60 height 15
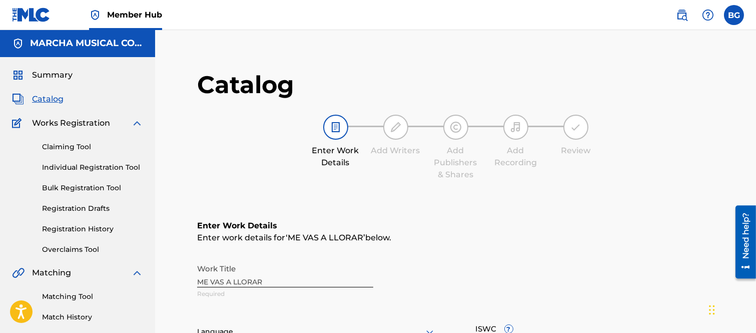
scroll to position [111, 0]
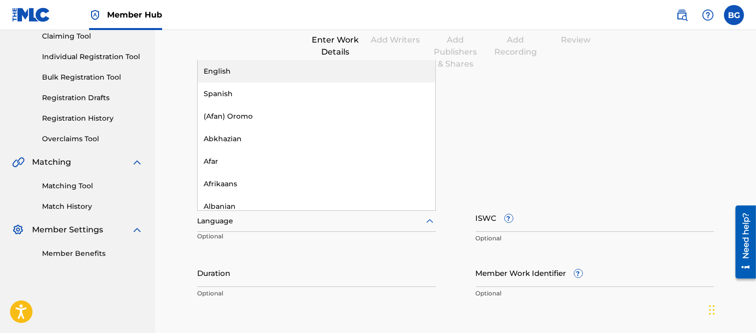
drag, startPoint x: 429, startPoint y: 220, endPoint x: 362, endPoint y: 177, distance: 80.3
click at [429, 219] on icon at bounding box center [430, 221] width 12 height 12
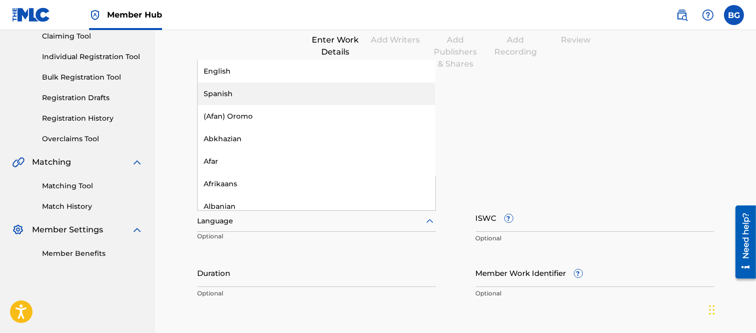
click at [217, 92] on div "Spanish" at bounding box center [317, 94] width 238 height 23
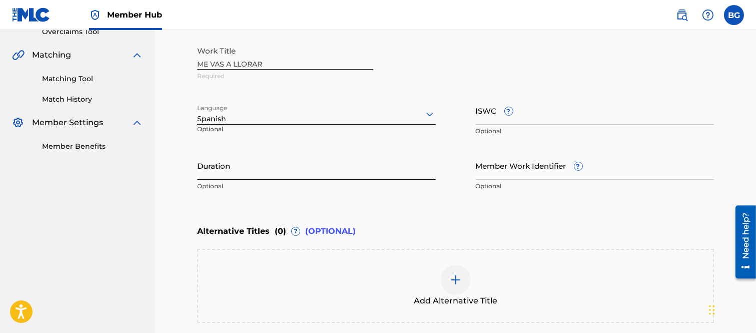
scroll to position [222, 0]
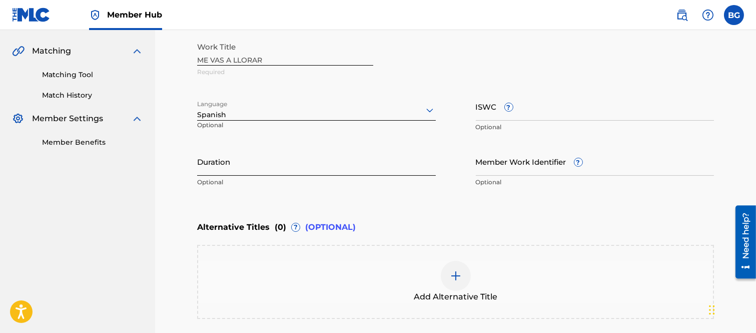
click at [250, 162] on input "Duration" at bounding box center [316, 161] width 239 height 29
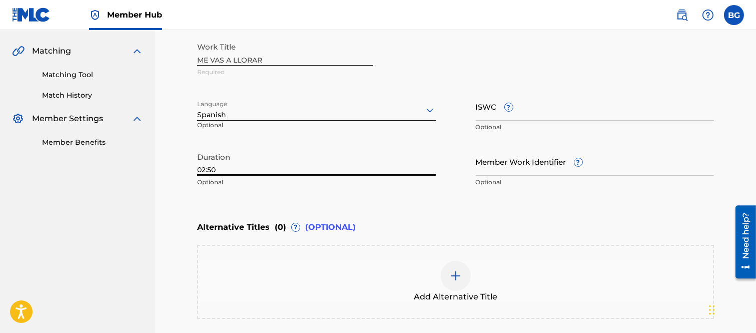
scroll to position [329, 0]
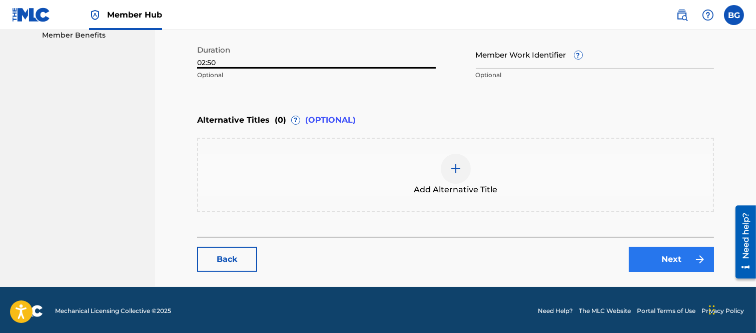
type input "02:50"
click at [658, 252] on link "Next" at bounding box center [671, 259] width 85 height 25
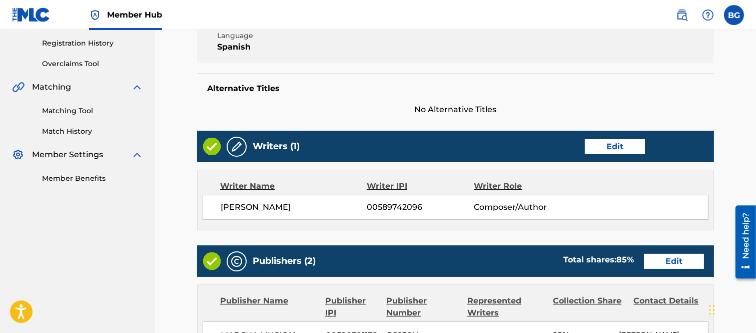
scroll to position [167, 0]
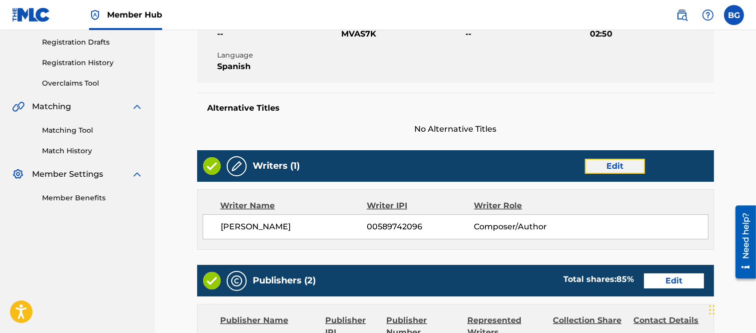
click at [606, 163] on link "Edit" at bounding box center [615, 166] width 60 height 15
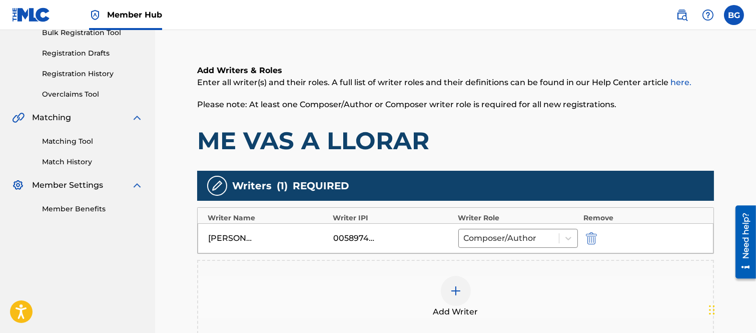
scroll to position [167, 0]
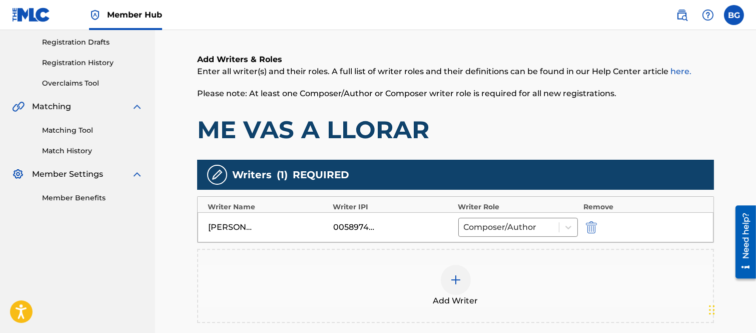
click at [454, 275] on img at bounding box center [456, 280] width 12 height 12
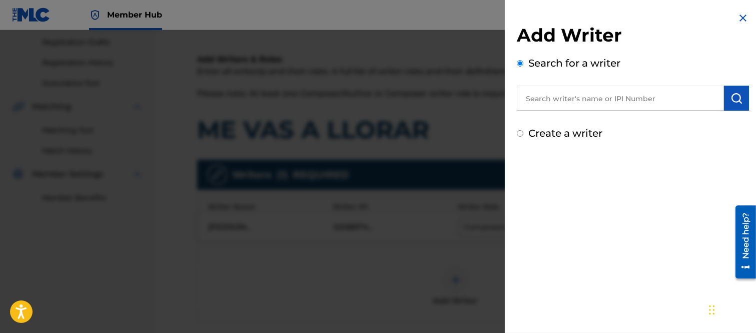
click at [543, 93] on input "text" at bounding box center [620, 98] width 207 height 25
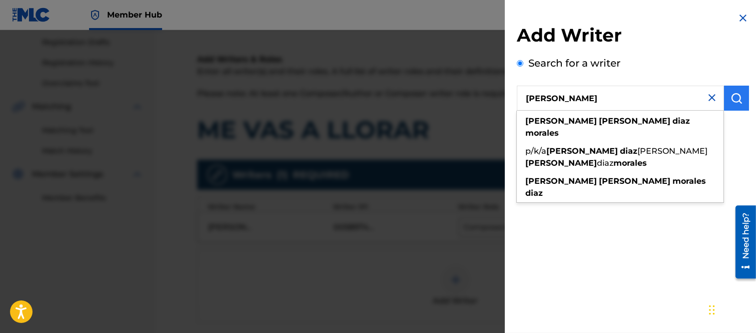
type input "[PERSON_NAME]"
click at [733, 96] on img "submit" at bounding box center [736, 98] width 12 height 12
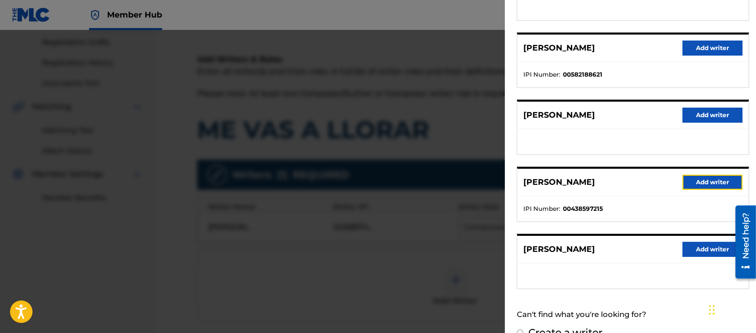
click at [701, 177] on button "Add writer" at bounding box center [712, 182] width 60 height 15
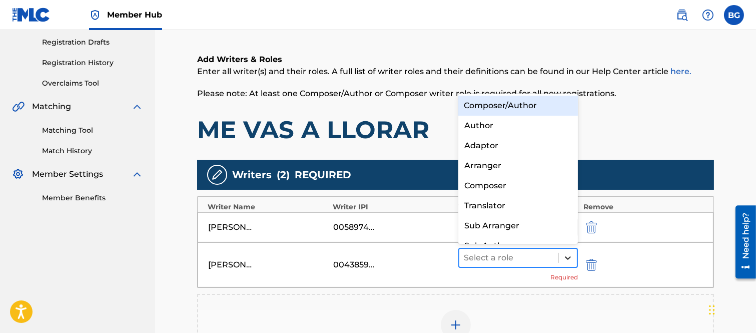
click at [567, 254] on icon at bounding box center [568, 258] width 10 height 10
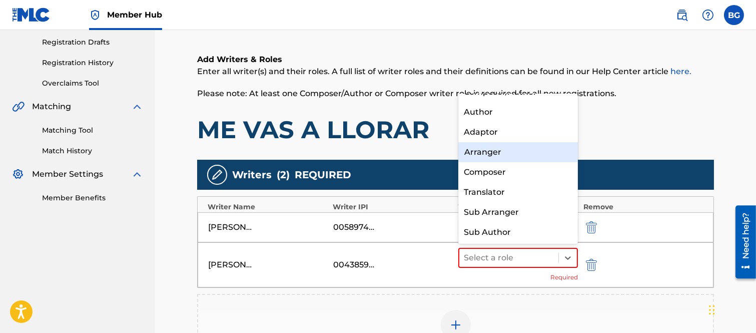
scroll to position [0, 0]
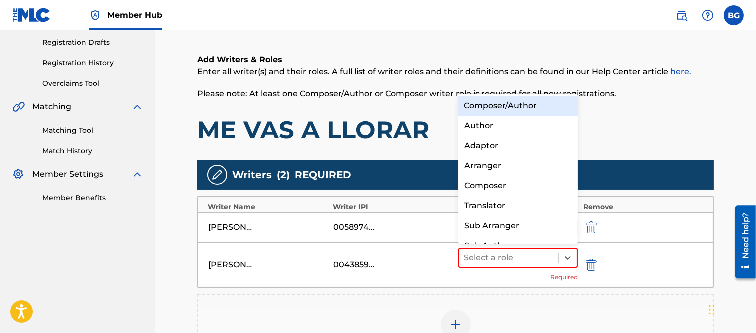
click at [484, 102] on div "Composer/Author" at bounding box center [518, 106] width 120 height 20
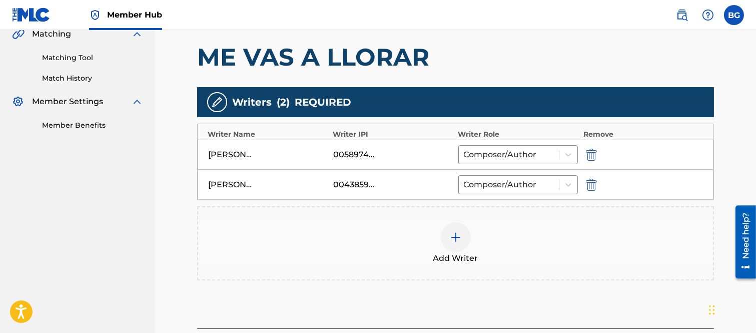
scroll to position [332, 0]
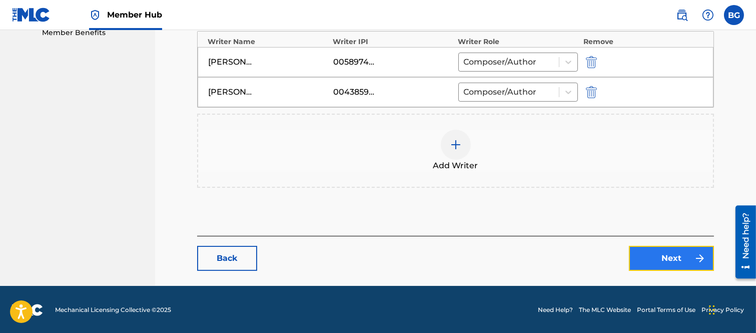
click at [669, 253] on link "Next" at bounding box center [671, 258] width 85 height 25
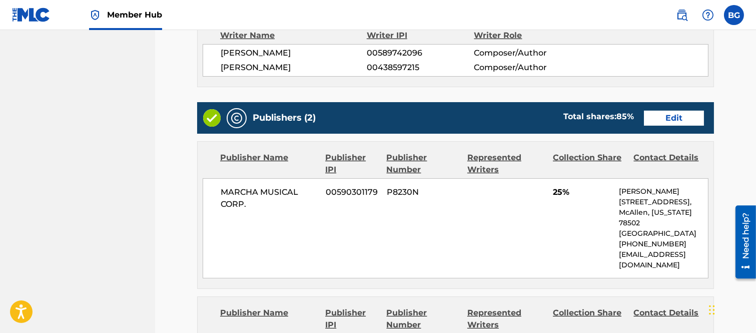
scroll to position [333, 0]
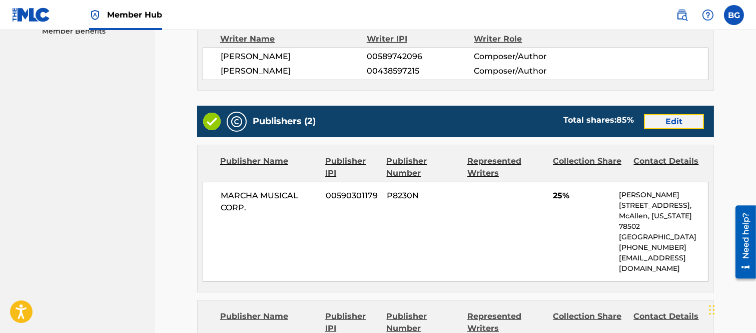
click at [676, 129] on link "Edit" at bounding box center [674, 121] width 60 height 15
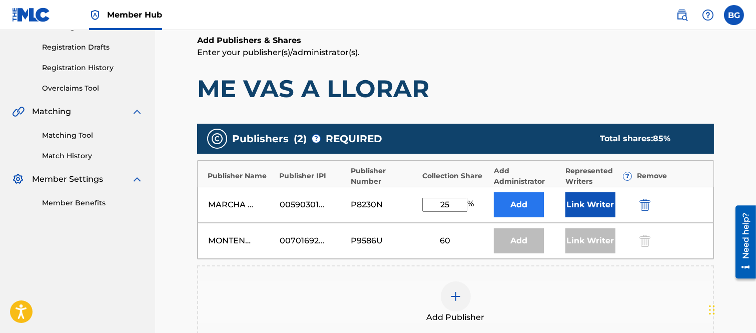
scroll to position [167, 0]
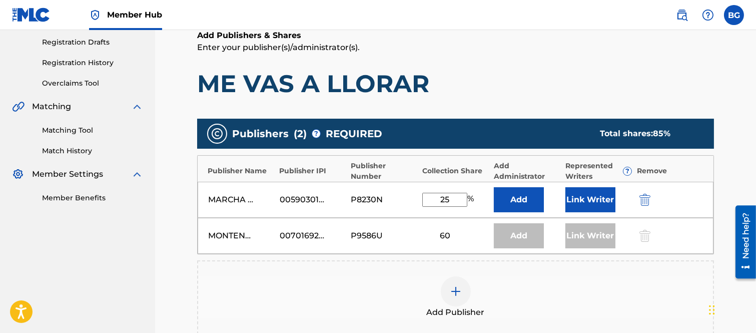
click at [453, 196] on input "25" at bounding box center [444, 200] width 45 height 14
type input "2"
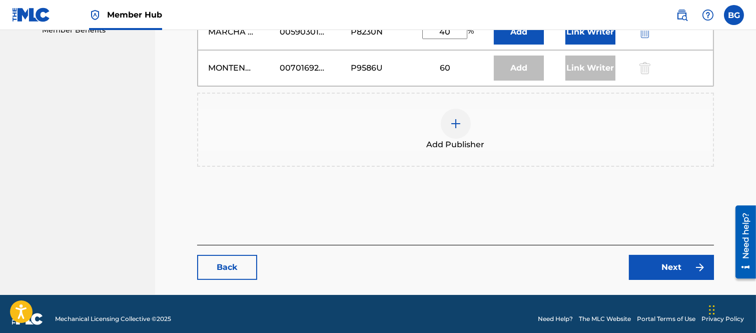
scroll to position [343, 0]
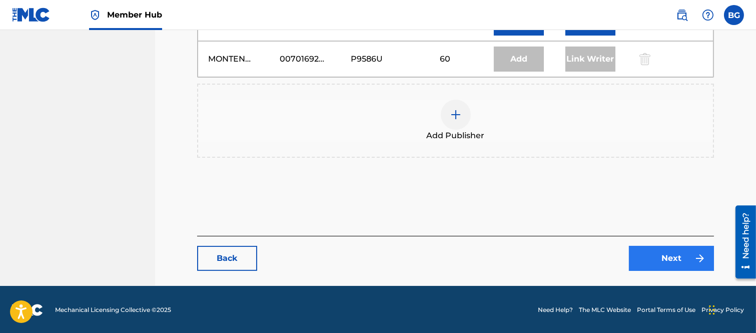
type input "40"
click at [656, 253] on link "Next" at bounding box center [671, 258] width 85 height 25
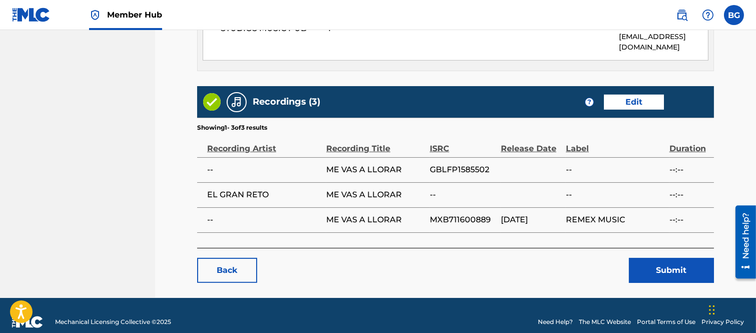
scroll to position [671, 0]
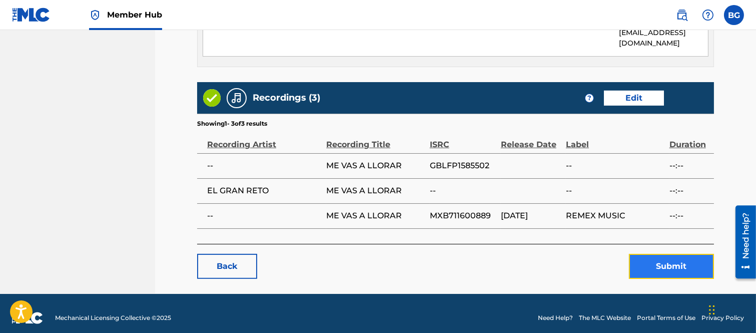
click at [659, 256] on button "Submit" at bounding box center [671, 266] width 85 height 25
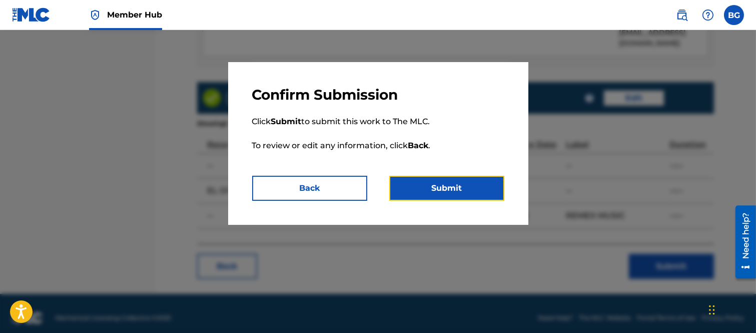
click at [464, 184] on button "Submit" at bounding box center [446, 188] width 115 height 25
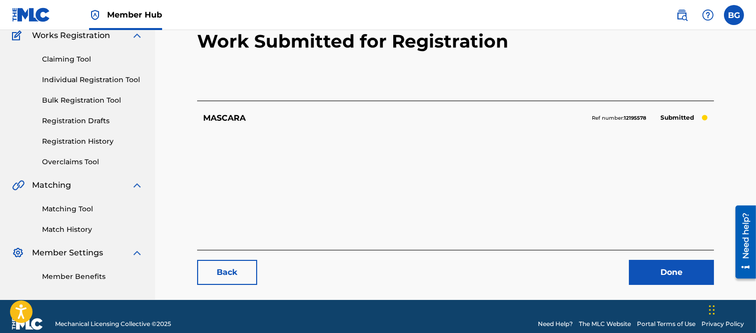
scroll to position [103, 0]
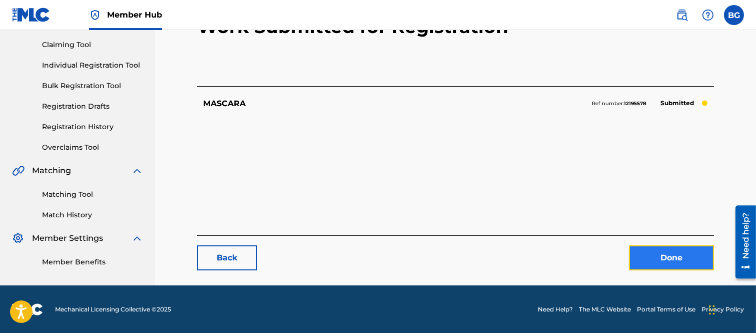
click at [660, 253] on link "Done" at bounding box center [671, 257] width 85 height 25
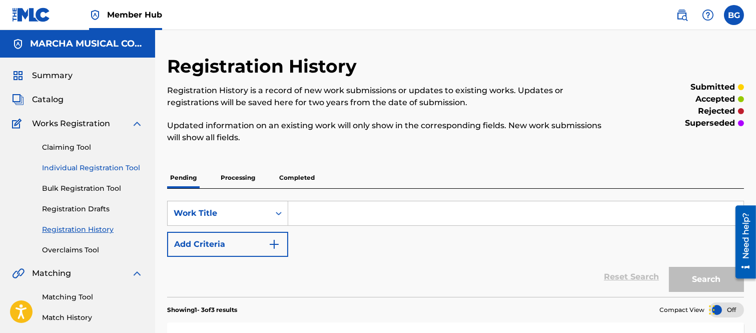
click at [53, 165] on link "Individual Registration Tool" at bounding box center [92, 168] width 101 height 11
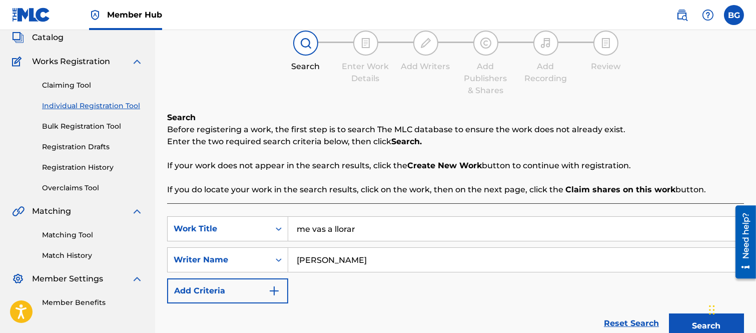
scroll to position [111, 0]
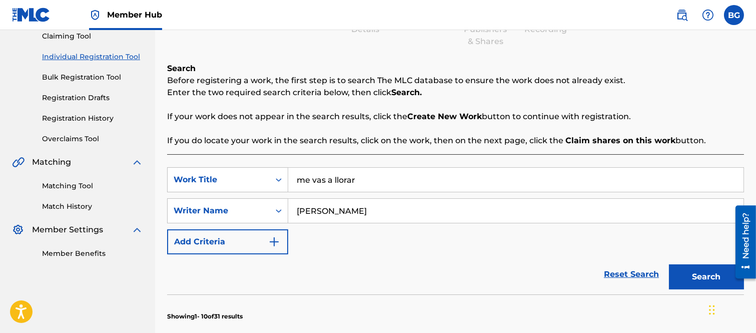
click at [363, 178] on input "me vas a llorar" at bounding box center [515, 180] width 455 height 24
type input "m"
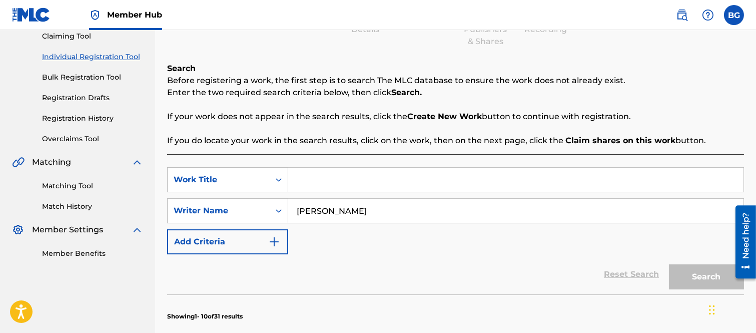
type input "h"
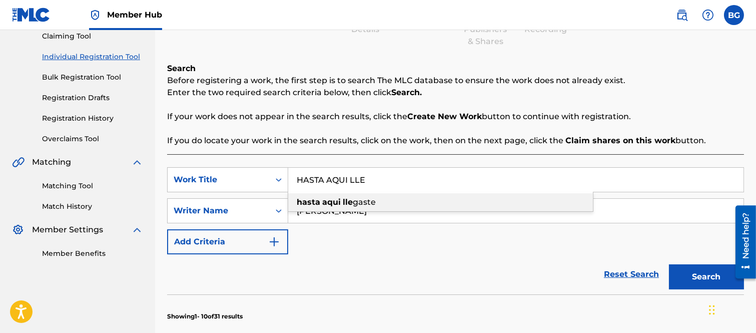
click at [363, 202] on span "gaste" at bounding box center [364, 202] width 23 height 10
type input "hasta aqui llegaste"
click at [350, 180] on input "hasta aqui llegaste" at bounding box center [515, 180] width 455 height 24
click at [358, 200] on strong "llegaste" at bounding box center [360, 202] width 34 height 10
drag, startPoint x: 344, startPoint y: 198, endPoint x: 351, endPoint y: 198, distance: 7.5
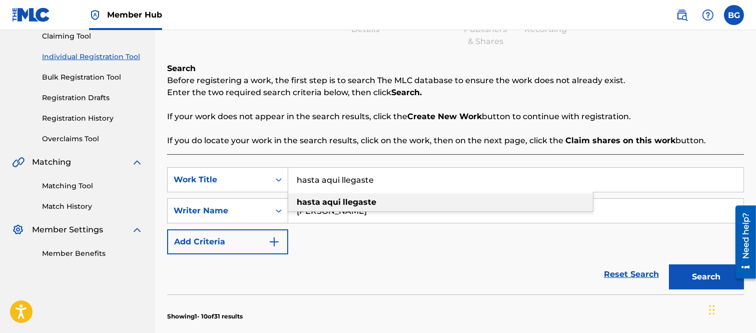
click at [345, 198] on strong "llegaste" at bounding box center [360, 202] width 34 height 10
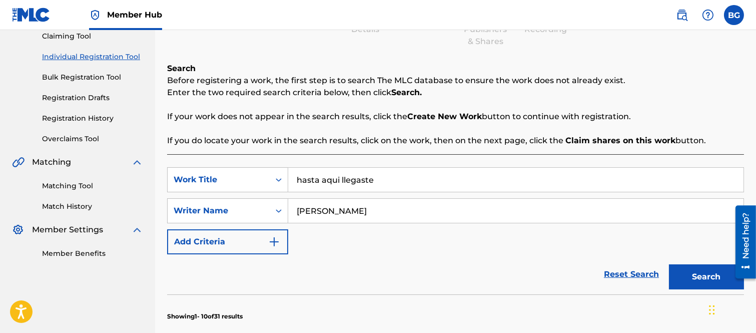
click at [462, 213] on input "[PERSON_NAME]" at bounding box center [515, 211] width 455 height 24
drag, startPoint x: 691, startPoint y: 273, endPoint x: 684, endPoint y: 263, distance: 12.2
click at [691, 273] on button "Search" at bounding box center [706, 276] width 75 height 25
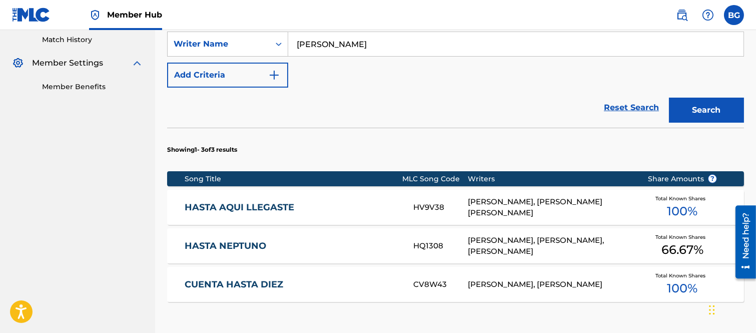
click at [257, 207] on link "HASTA AQUI LLEGASTE" at bounding box center [292, 208] width 215 height 12
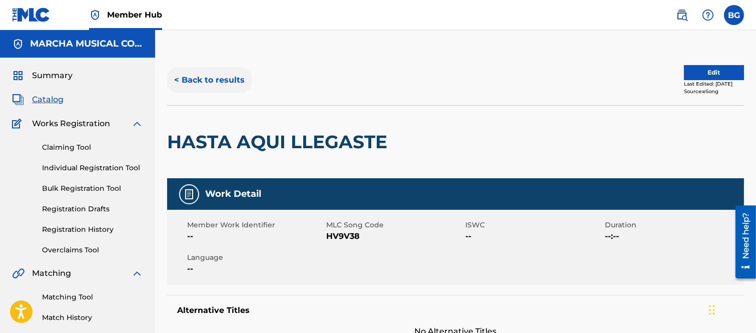
click at [177, 78] on button "< Back to results" at bounding box center [209, 80] width 85 height 25
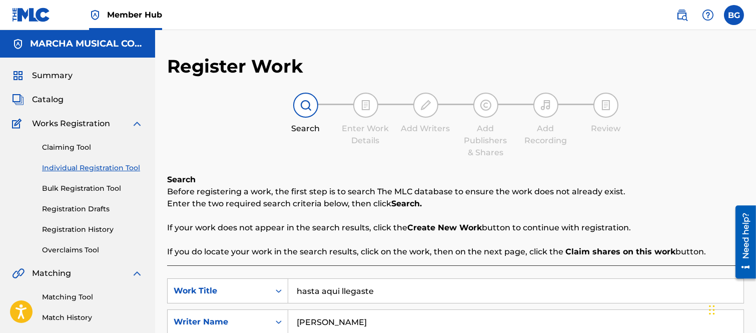
scroll to position [123, 0]
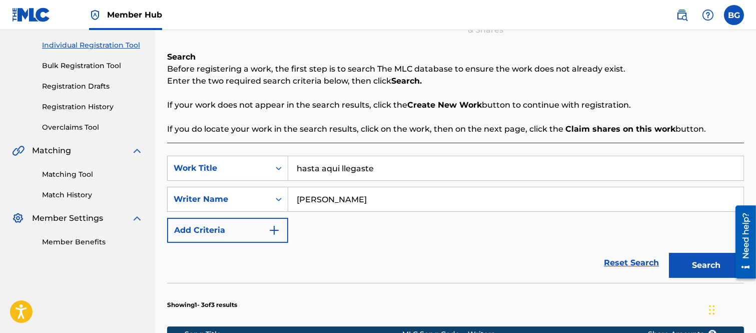
click at [471, 193] on input "[PERSON_NAME]" at bounding box center [515, 199] width 455 height 24
type input "E"
type input "[PERSON_NAME]"
click at [684, 258] on button "Search" at bounding box center [706, 265] width 75 height 25
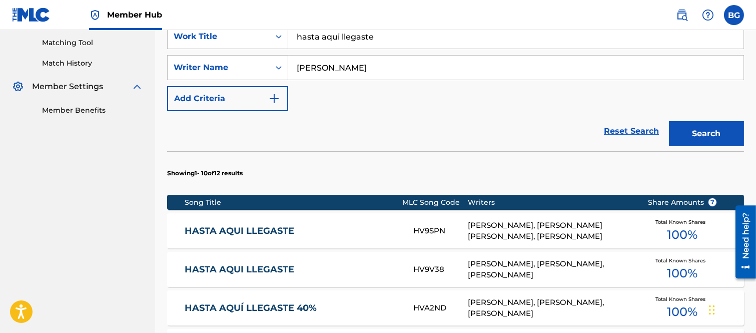
scroll to position [289, 0]
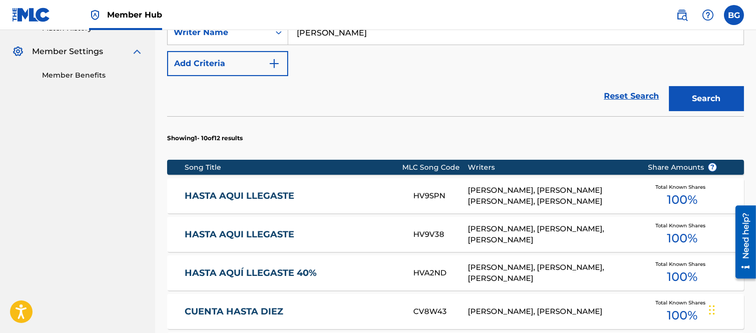
click at [243, 235] on link "HASTA AQUI LLEGASTE" at bounding box center [292, 235] width 215 height 12
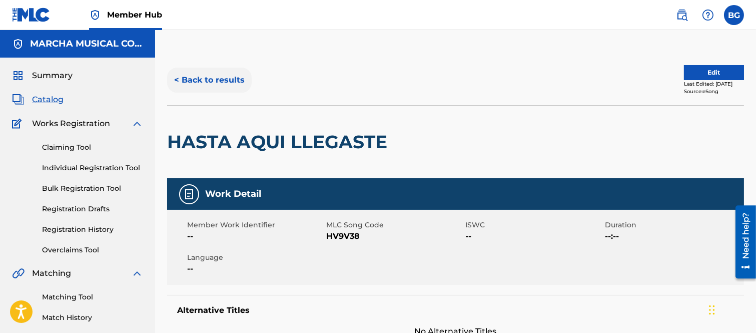
click at [178, 78] on button "< Back to results" at bounding box center [209, 80] width 85 height 25
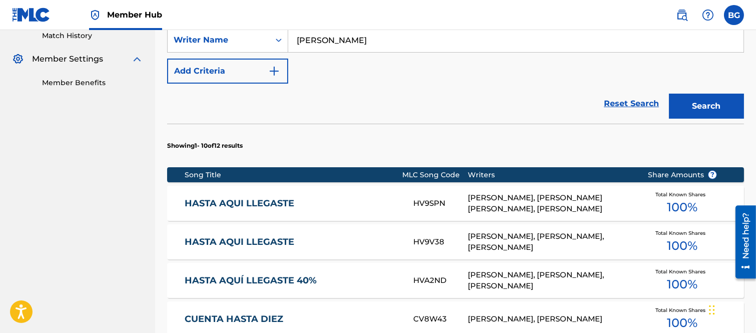
scroll to position [345, 0]
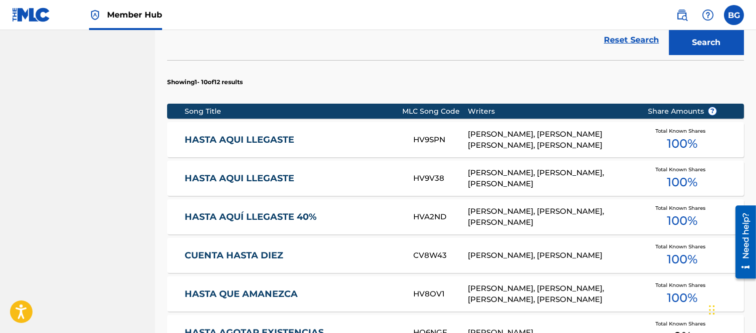
click at [246, 138] on link "HASTA AQUI LLEGASTE" at bounding box center [292, 140] width 215 height 12
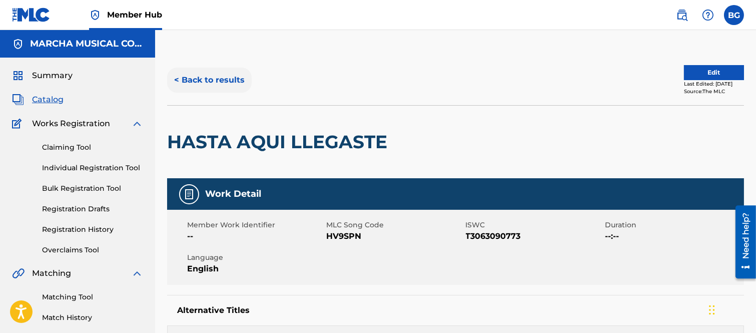
click at [176, 77] on button "< Back to results" at bounding box center [209, 80] width 85 height 25
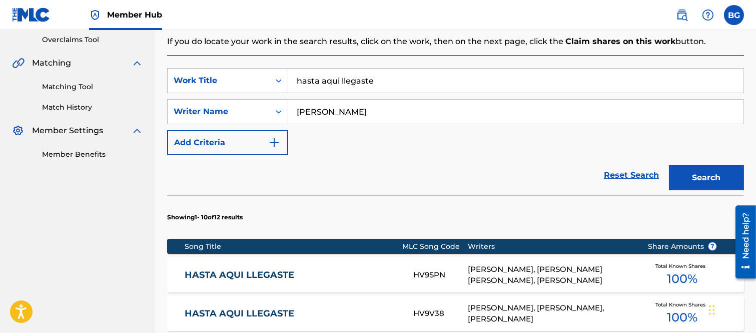
scroll to position [345, 0]
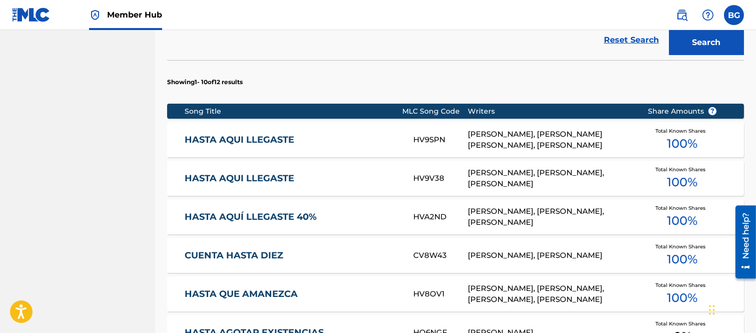
click at [262, 219] on link "HASTA AQUÍ LLEGASTE 40%" at bounding box center [292, 217] width 215 height 12
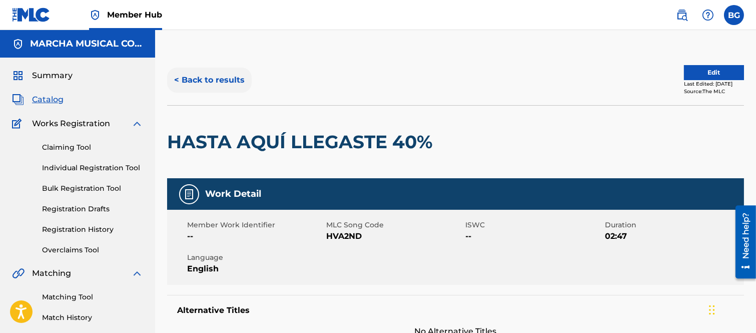
click at [176, 78] on button "< Back to results" at bounding box center [209, 80] width 85 height 25
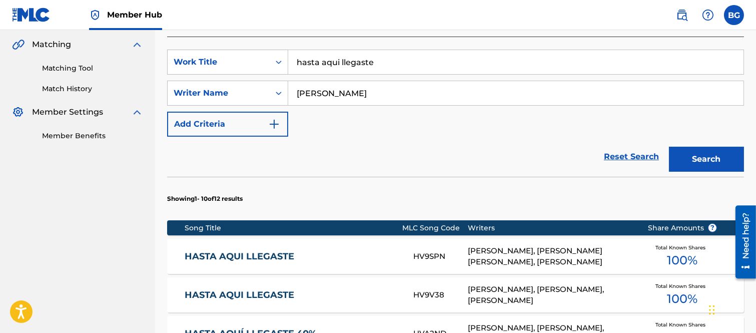
scroll to position [289, 0]
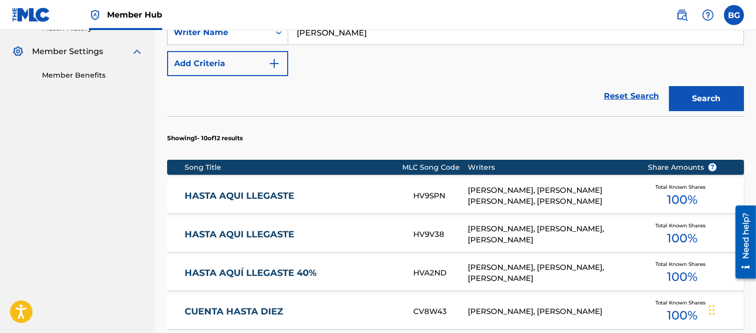
click at [266, 233] on link "HASTA AQUI LLEGASTE" at bounding box center [292, 235] width 215 height 12
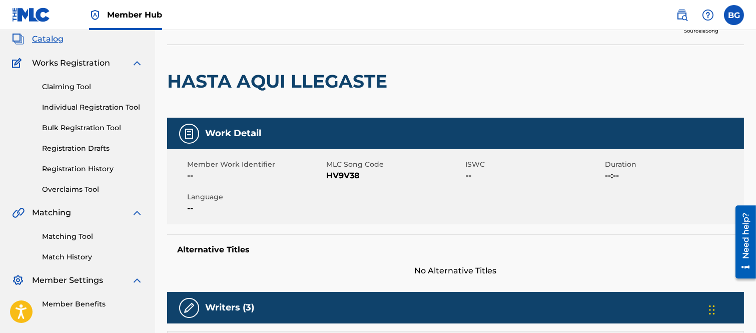
scroll to position [56, 0]
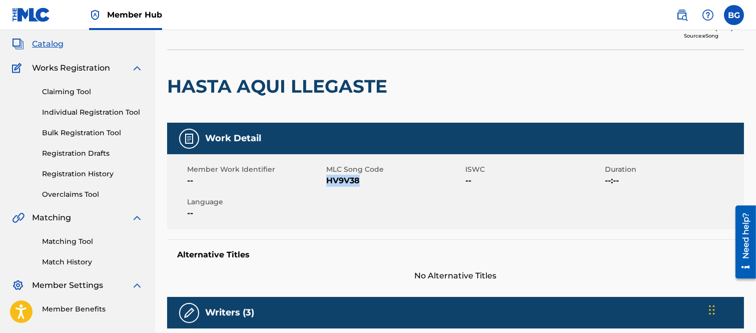
drag, startPoint x: 328, startPoint y: 181, endPoint x: 357, endPoint y: 178, distance: 29.6
click at [357, 178] on span "HV9V38" at bounding box center [394, 181] width 137 height 12
copy span "HV9V38"
click at [424, 81] on div at bounding box center [458, 86] width 133 height 73
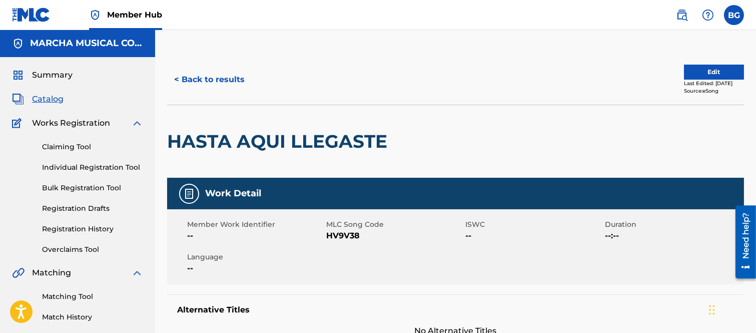
scroll to position [0, 0]
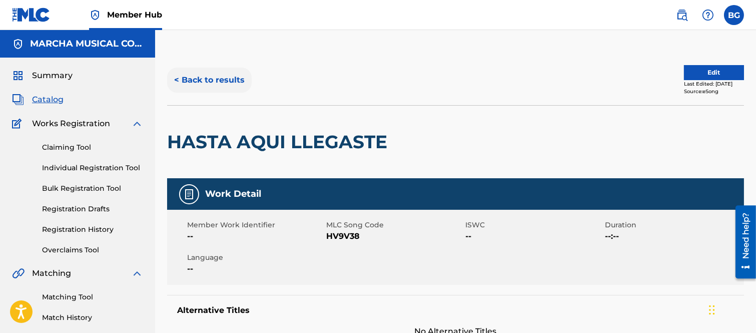
click at [178, 79] on button "< Back to results" at bounding box center [209, 80] width 85 height 25
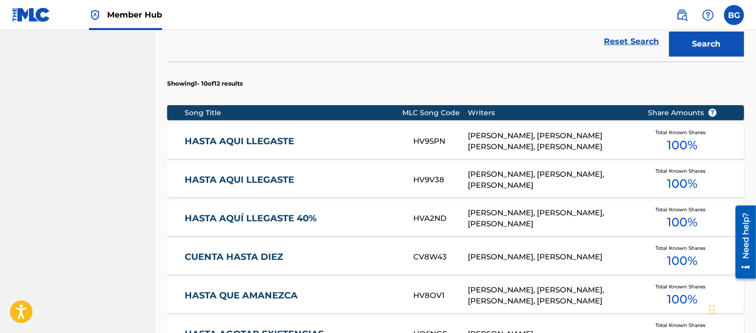
scroll to position [345, 0]
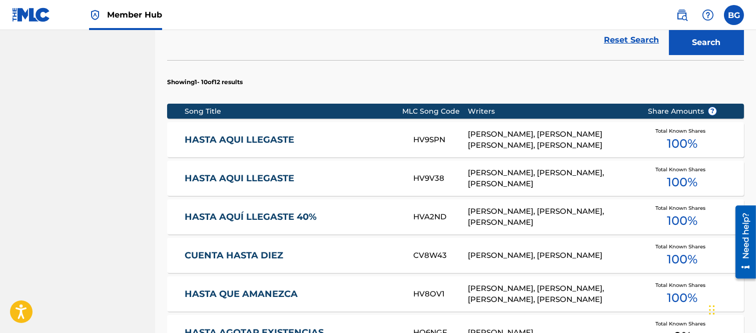
click at [248, 139] on link "HASTA AQUI LLEGASTE" at bounding box center [292, 140] width 215 height 12
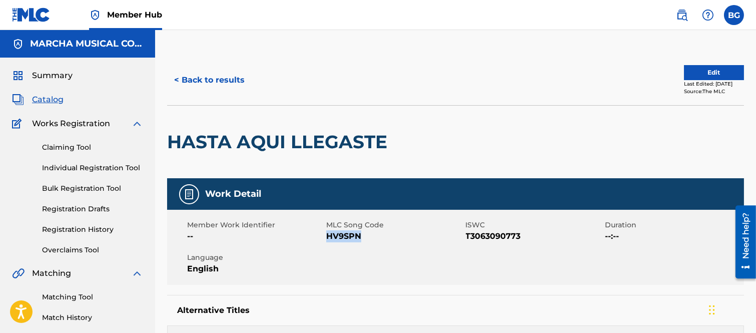
drag, startPoint x: 327, startPoint y: 235, endPoint x: 362, endPoint y: 236, distance: 35.0
click at [362, 236] on span "HV9SPN" at bounding box center [394, 236] width 137 height 12
copy span "HV9SPN"
drag, startPoint x: 368, startPoint y: 52, endPoint x: 225, endPoint y: 89, distance: 147.7
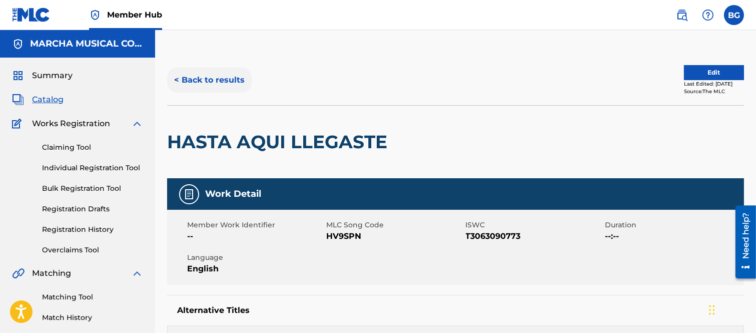
click at [181, 77] on button "< Back to results" at bounding box center [209, 80] width 85 height 25
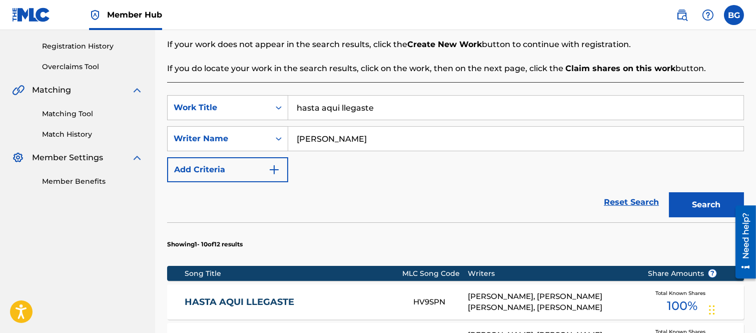
scroll to position [289, 0]
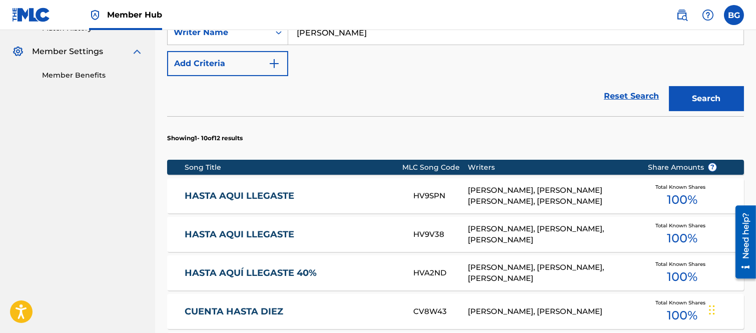
click at [241, 270] on link "HASTA AQUÍ LLEGASTE 40%" at bounding box center [292, 273] width 215 height 12
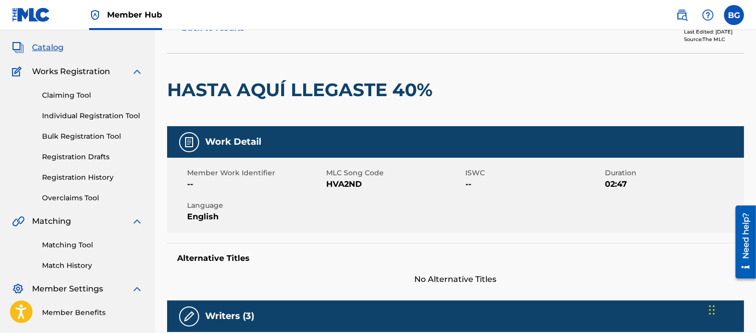
scroll to position [51, 0]
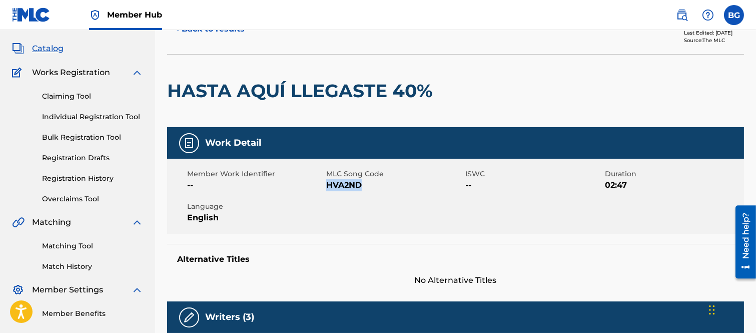
drag, startPoint x: 326, startPoint y: 184, endPoint x: 362, endPoint y: 183, distance: 35.5
click at [362, 183] on span "HVA2ND" at bounding box center [394, 185] width 137 height 12
copy span "HVA2ND"
